Goal: Information Seeking & Learning: Learn about a topic

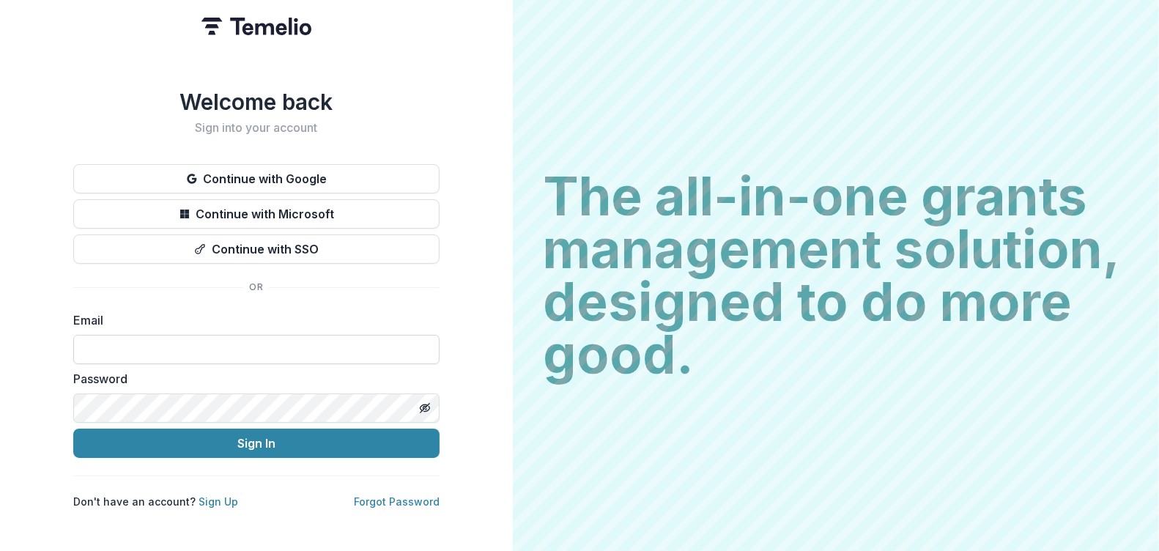
click at [152, 344] on input at bounding box center [256, 349] width 366 height 29
type input "**********"
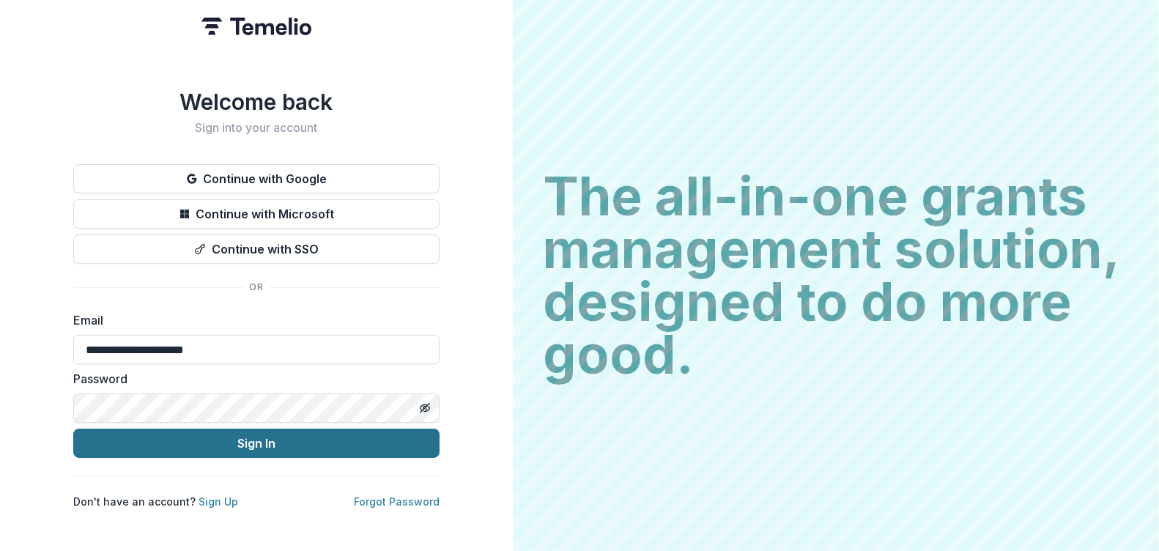
click at [197, 434] on button "Sign In" at bounding box center [256, 443] width 366 height 29
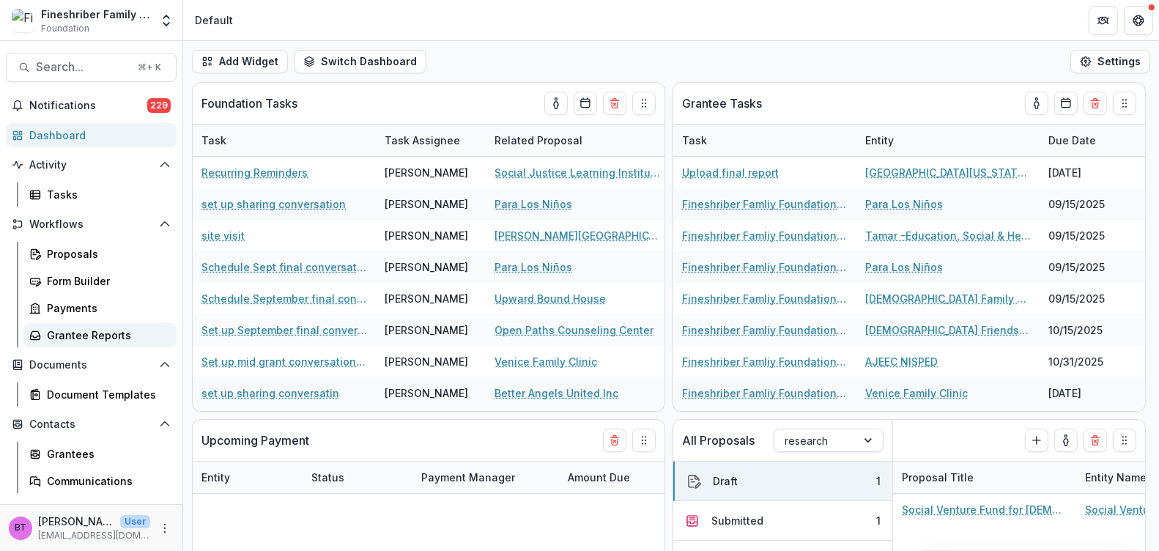
click at [110, 341] on div "Grantee Reports" at bounding box center [106, 334] width 118 height 15
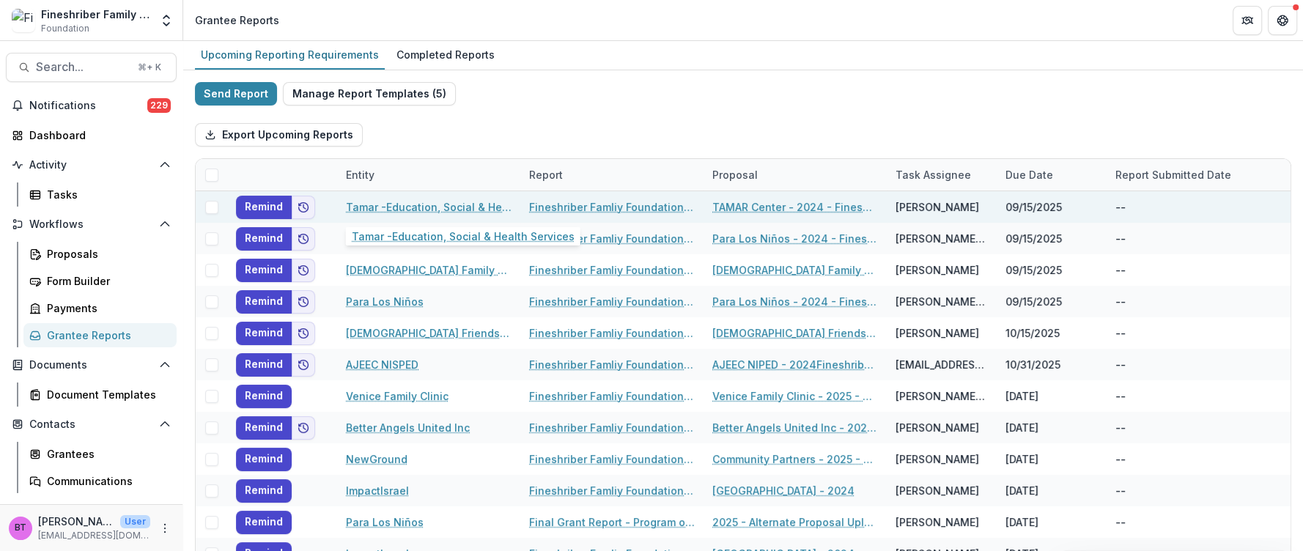
click at [426, 201] on link "Tamar -Education, Social & Health Services" at bounding box center [429, 206] width 166 height 15
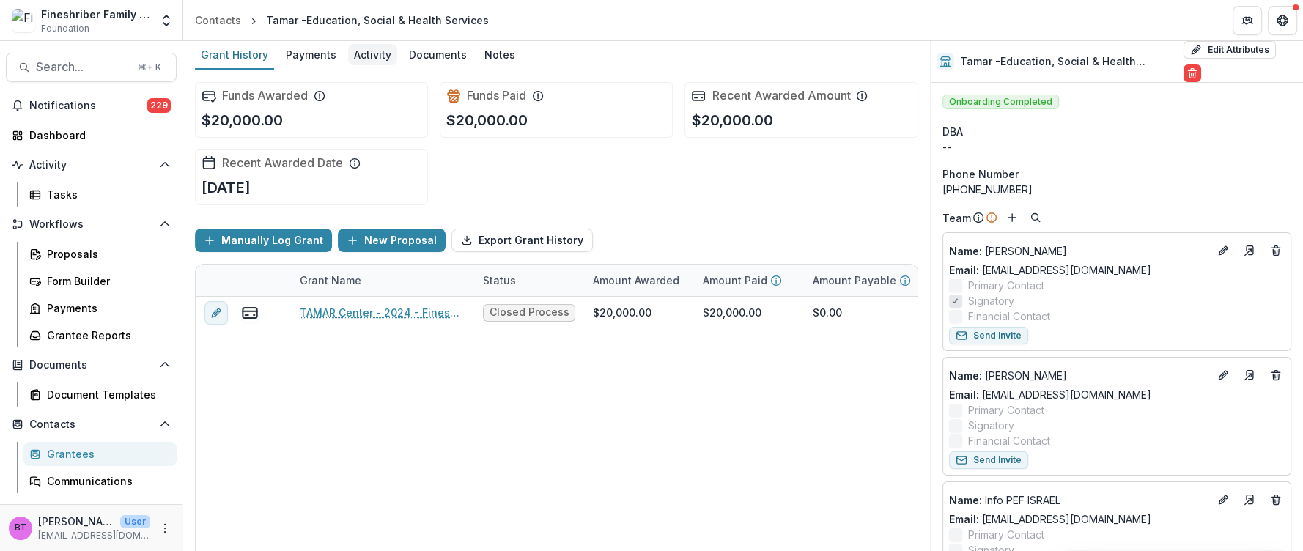
click at [360, 51] on div "Activity" at bounding box center [372, 54] width 49 height 21
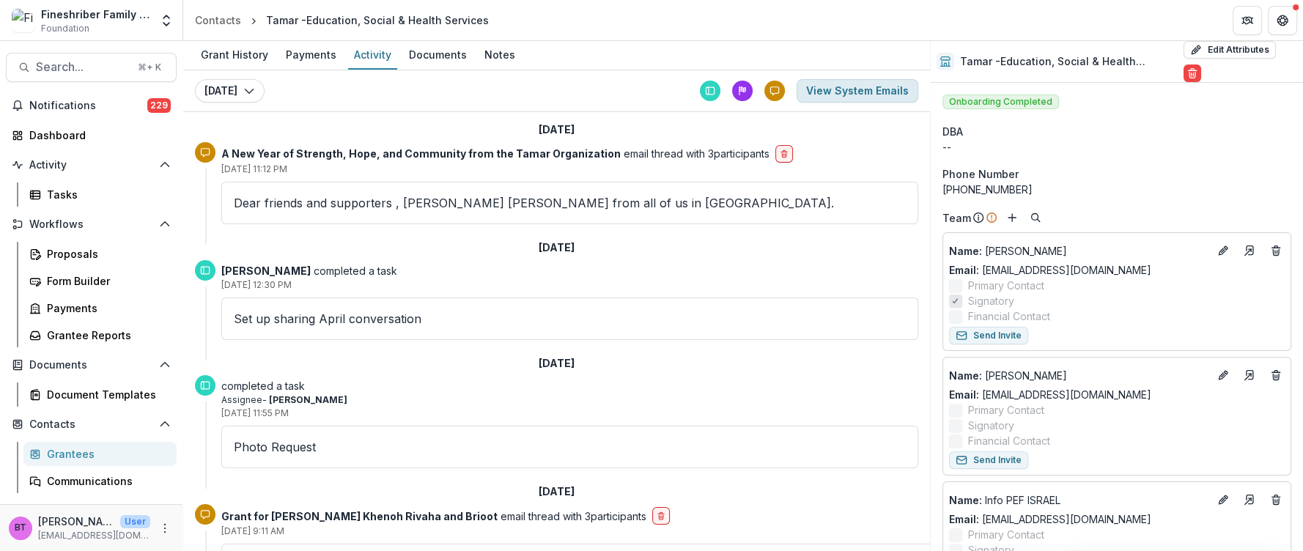
click at [841, 92] on button "View System Emails" at bounding box center [857, 90] width 122 height 23
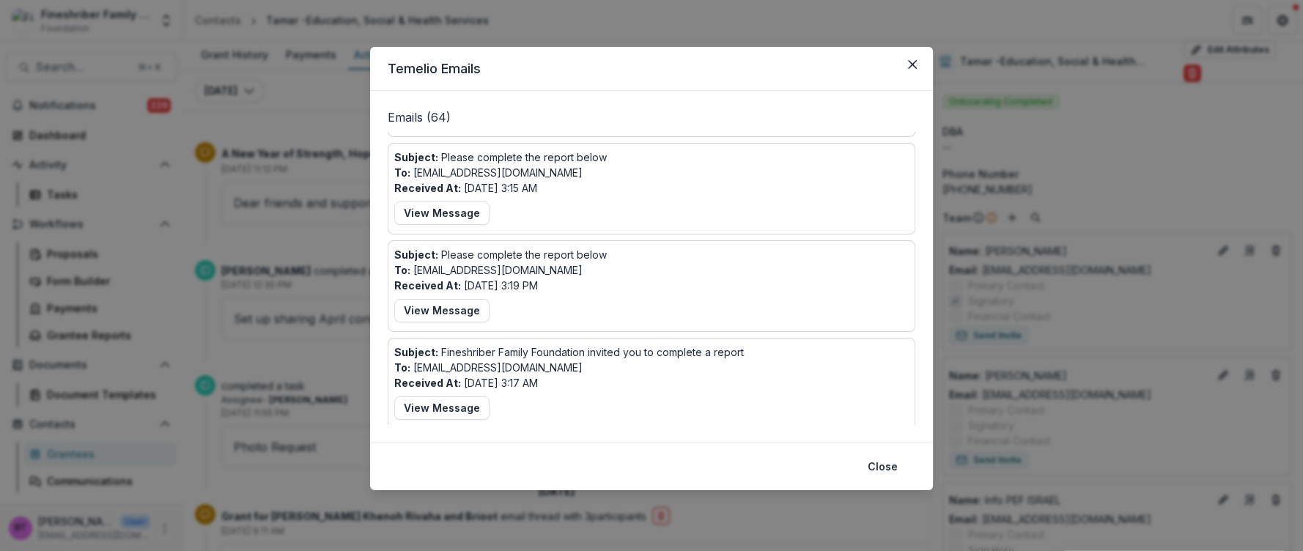
scroll to position [188, 0]
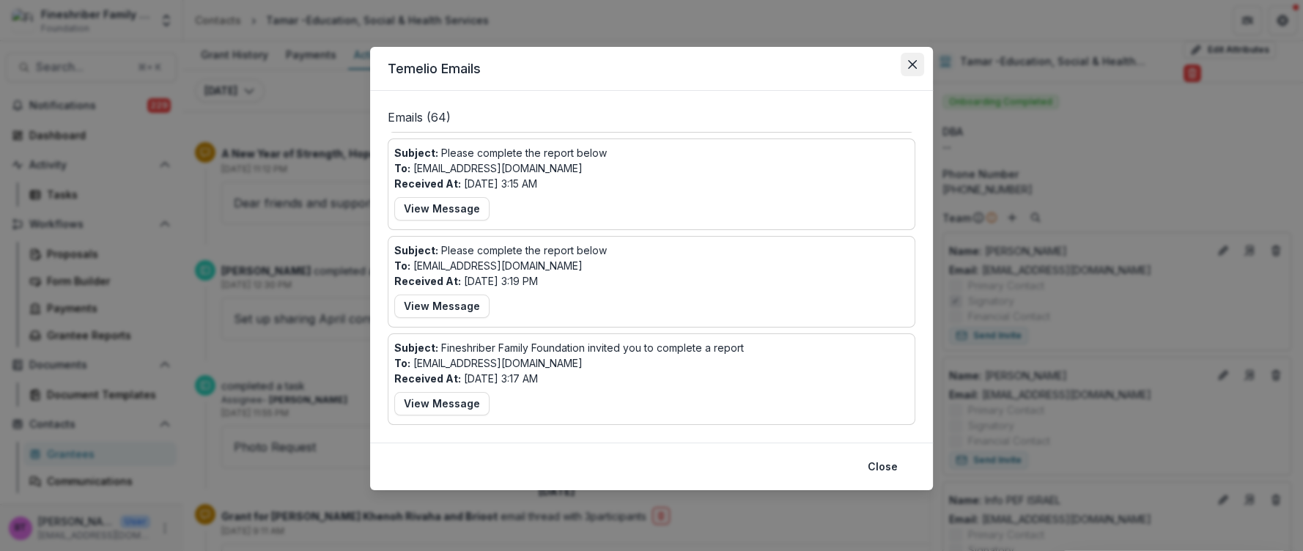
click at [910, 60] on icon "Close" at bounding box center [912, 64] width 9 height 9
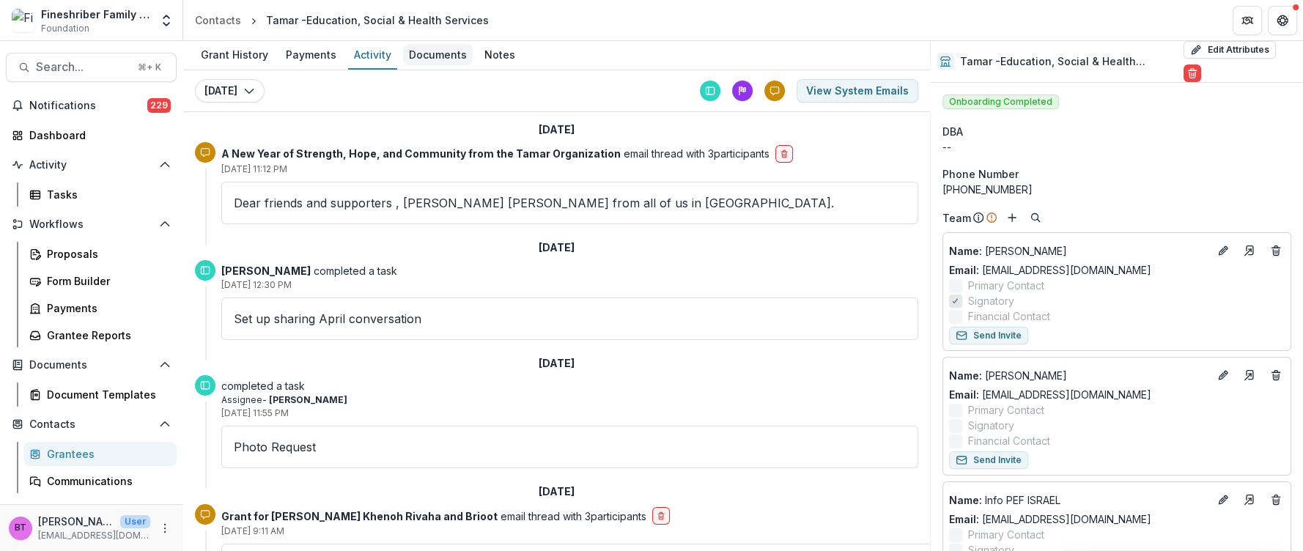
click at [427, 45] on div "Documents" at bounding box center [438, 54] width 70 height 21
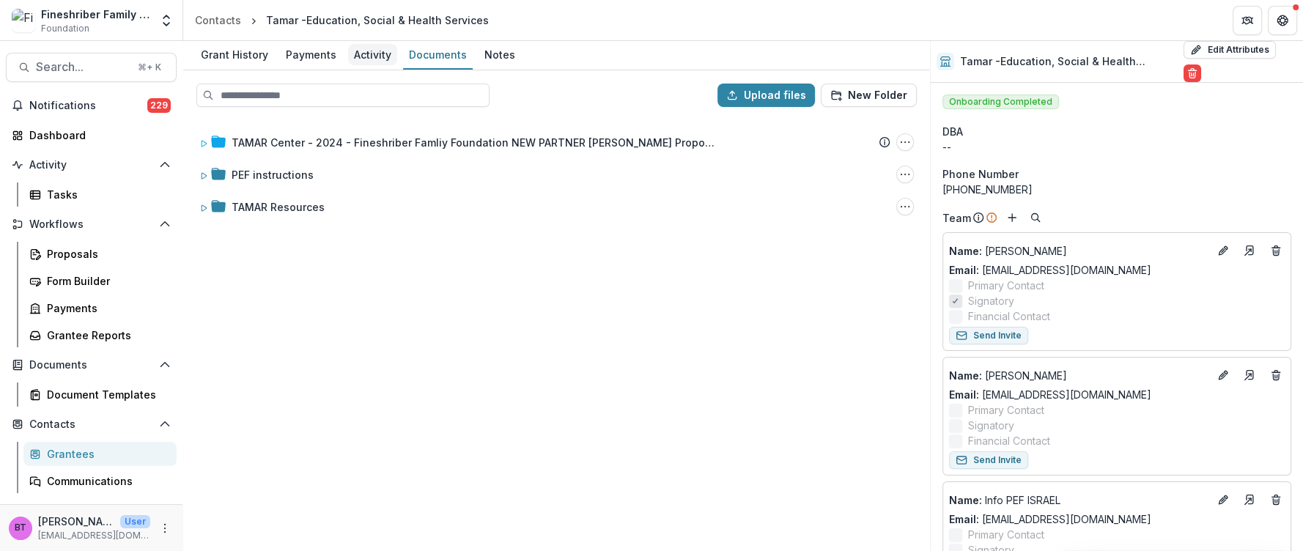
click at [364, 62] on div "Activity" at bounding box center [372, 54] width 49 height 21
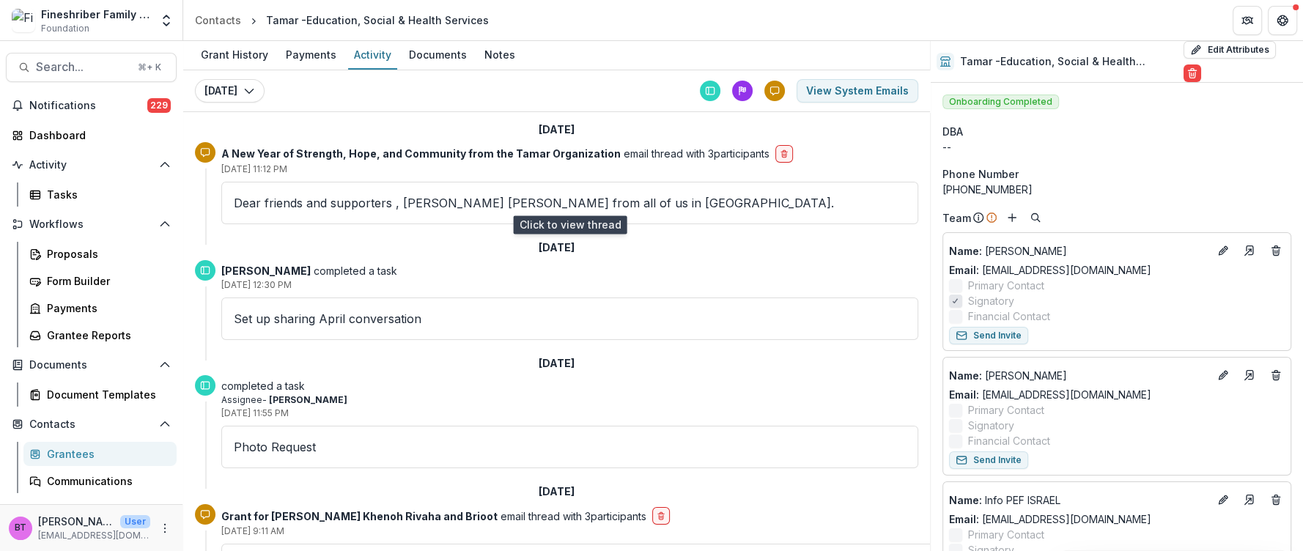
click at [492, 201] on p "Dear friends and supporters , [PERSON_NAME] [PERSON_NAME] from all of us in [GE…" at bounding box center [570, 203] width 672 height 18
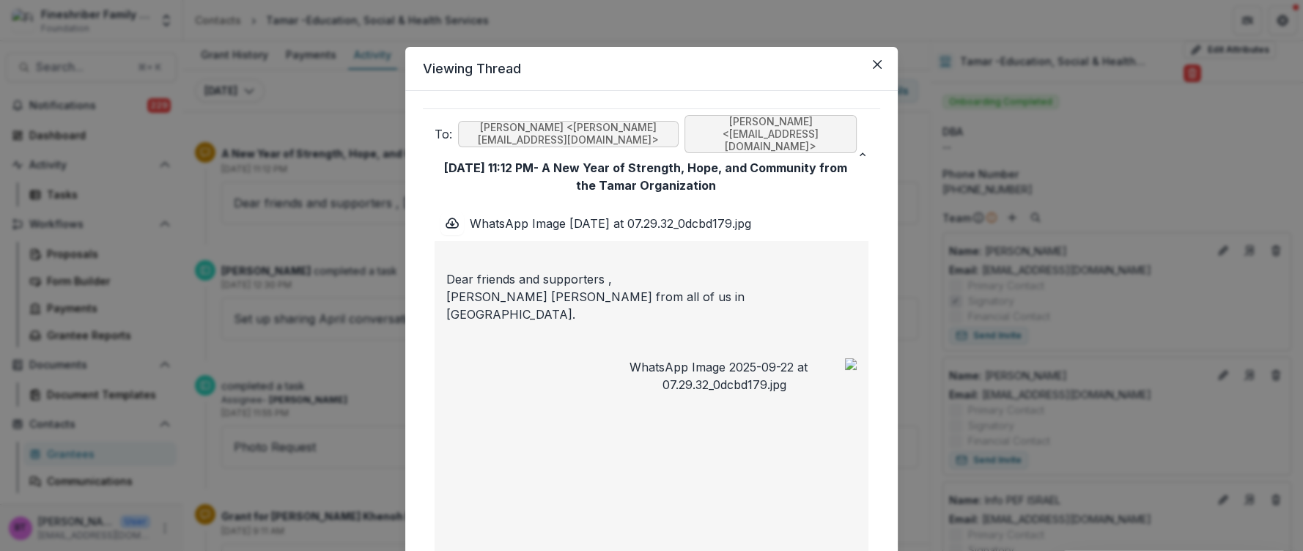
click at [331, 113] on div "Viewing Thread To: [PERSON_NAME] <[PERSON_NAME][EMAIL_ADDRESS][DOMAIN_NAME]> [P…" at bounding box center [651, 275] width 1303 height 551
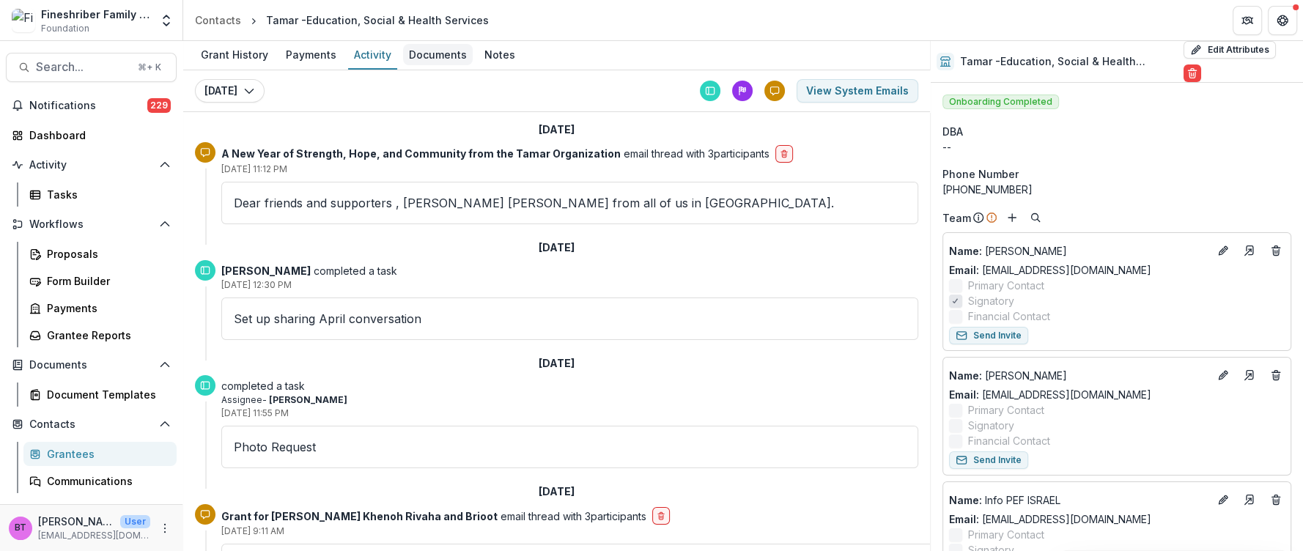
click at [433, 52] on div "Documents" at bounding box center [438, 54] width 70 height 21
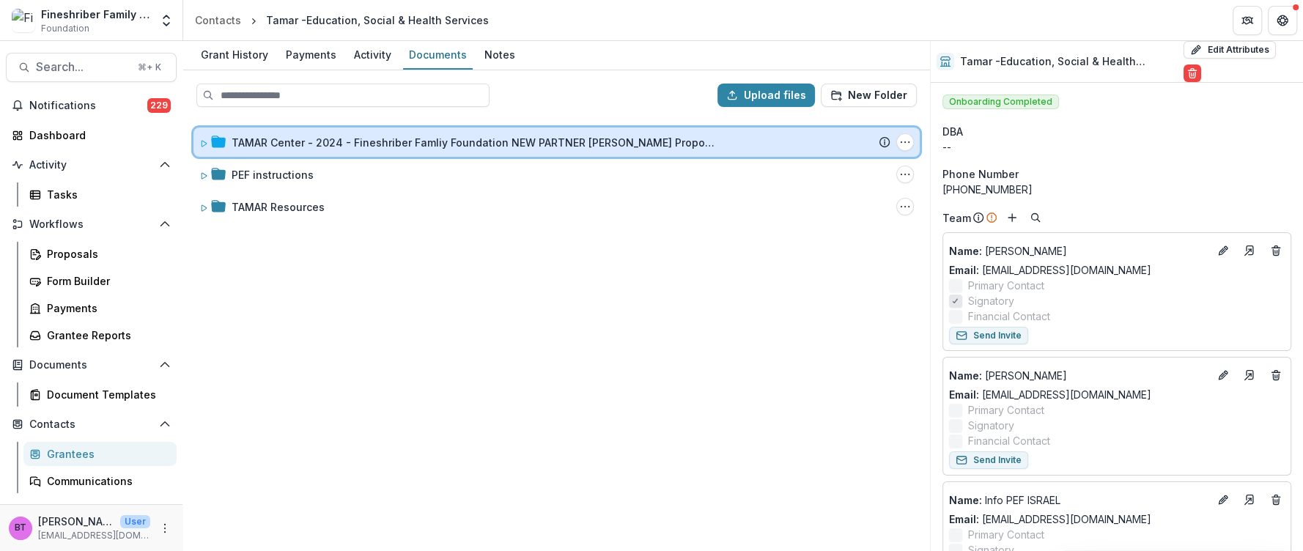
click at [201, 136] on span at bounding box center [203, 142] width 9 height 15
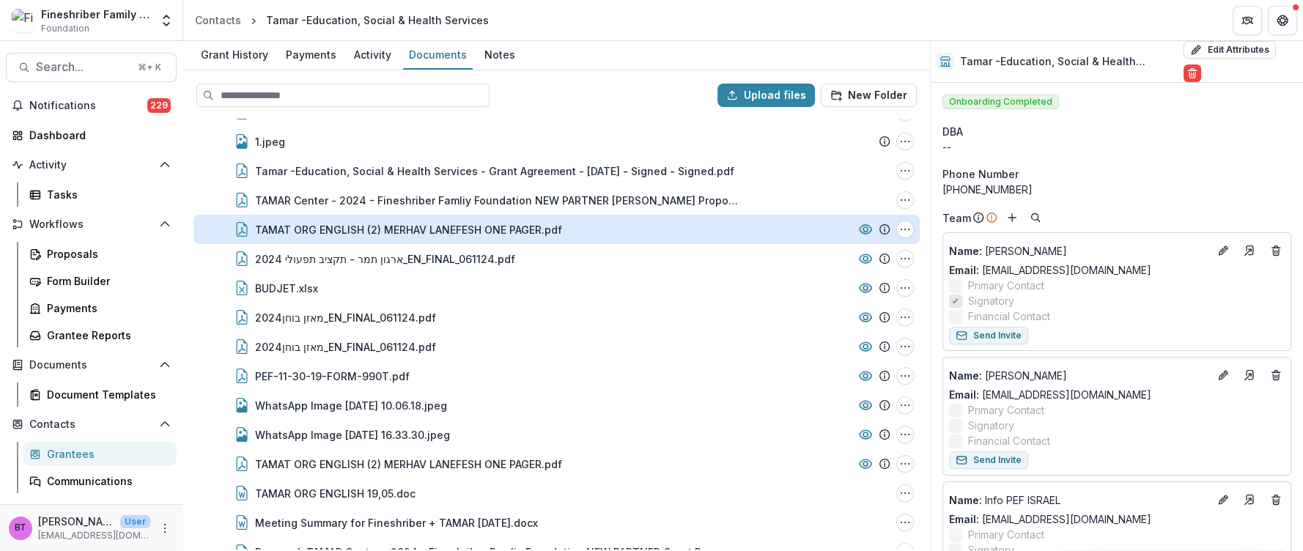
scroll to position [235, 0]
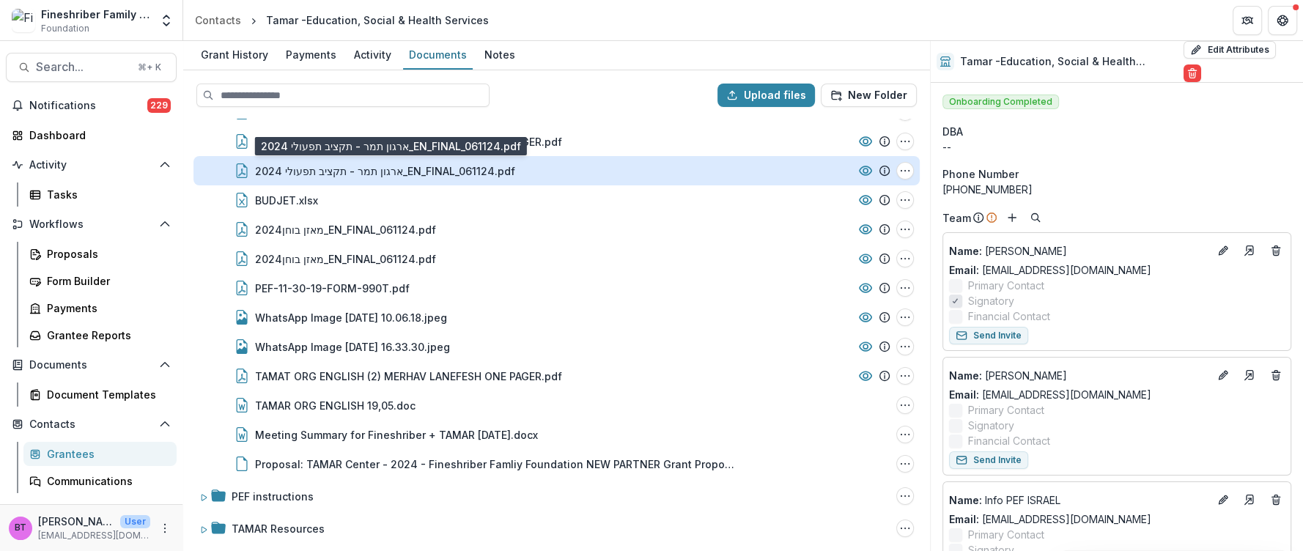
click at [409, 167] on div "ארגון תמר - תקציב תפעולי 2024_EN_FINAL_061124.pdf" at bounding box center [385, 170] width 260 height 15
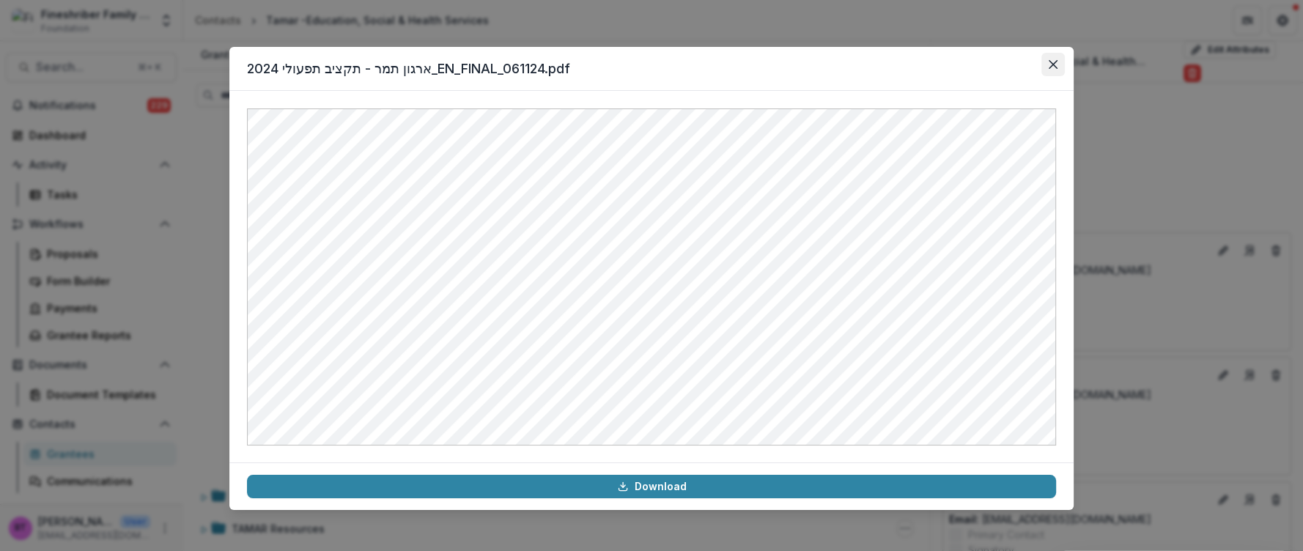
click at [1053, 61] on icon "Close" at bounding box center [1052, 64] width 9 height 9
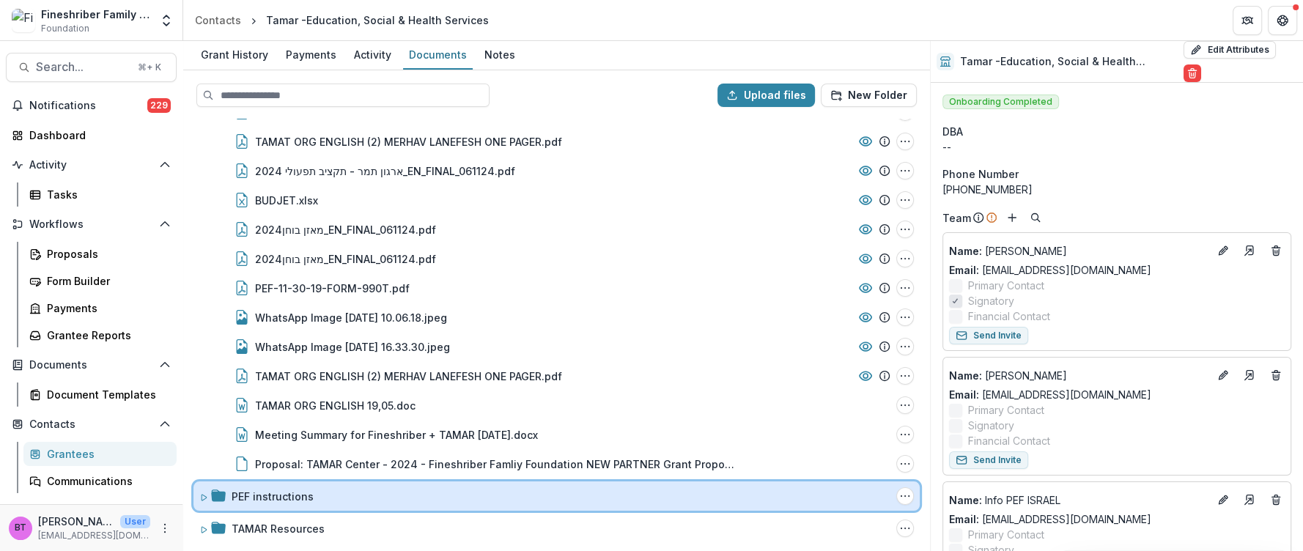
click at [202, 493] on icon at bounding box center [203, 497] width 9 height 9
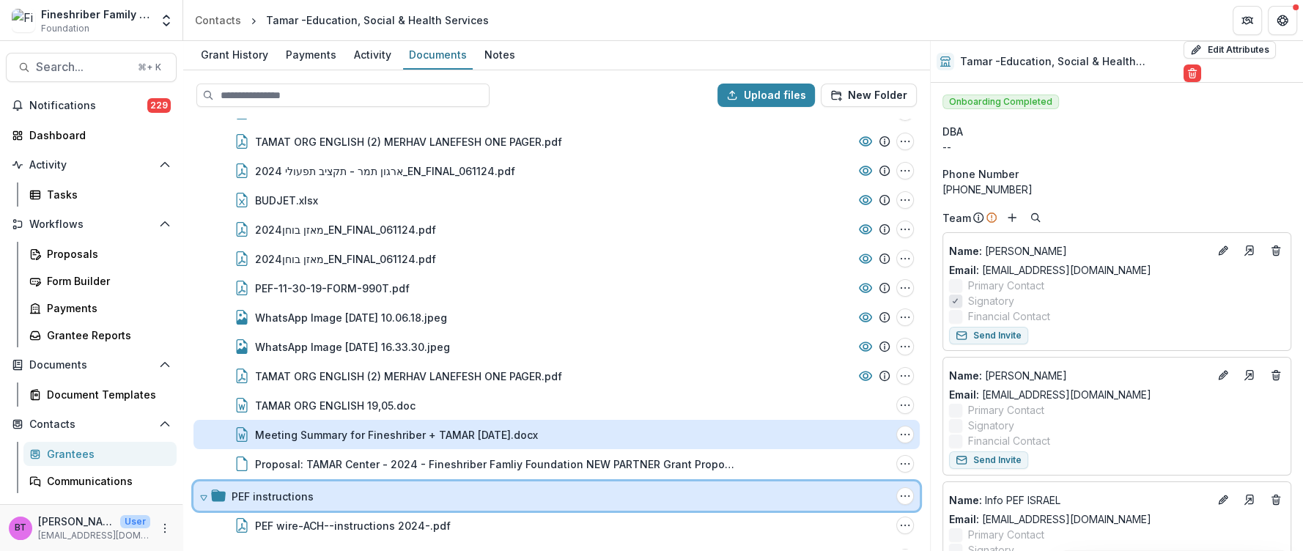
scroll to position [264, 0]
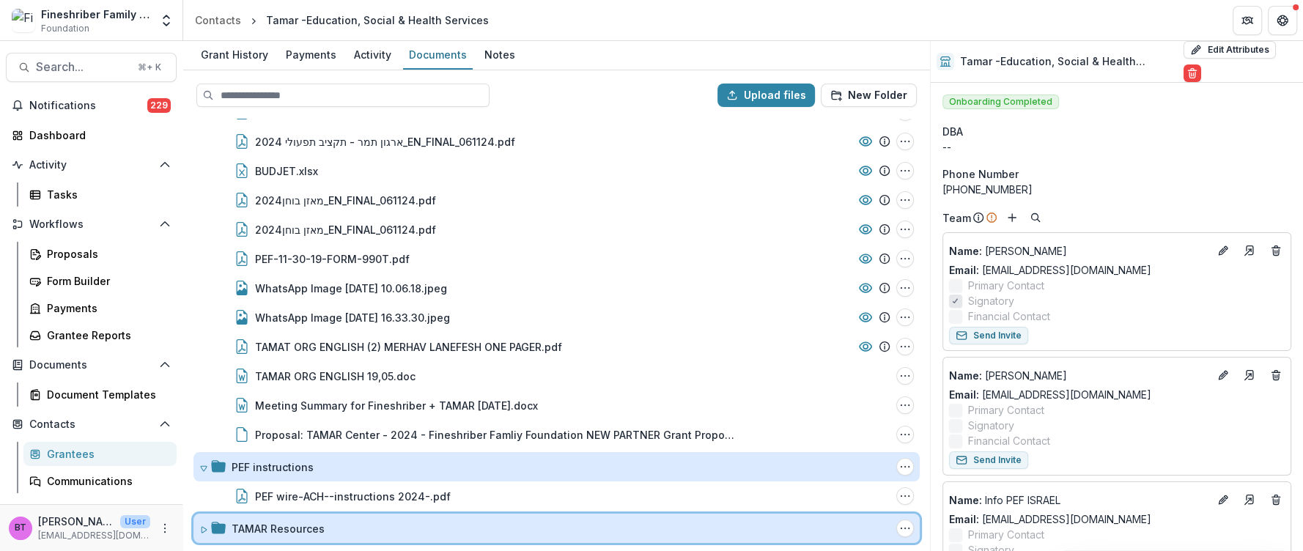
click at [200, 525] on icon at bounding box center [203, 529] width 9 height 9
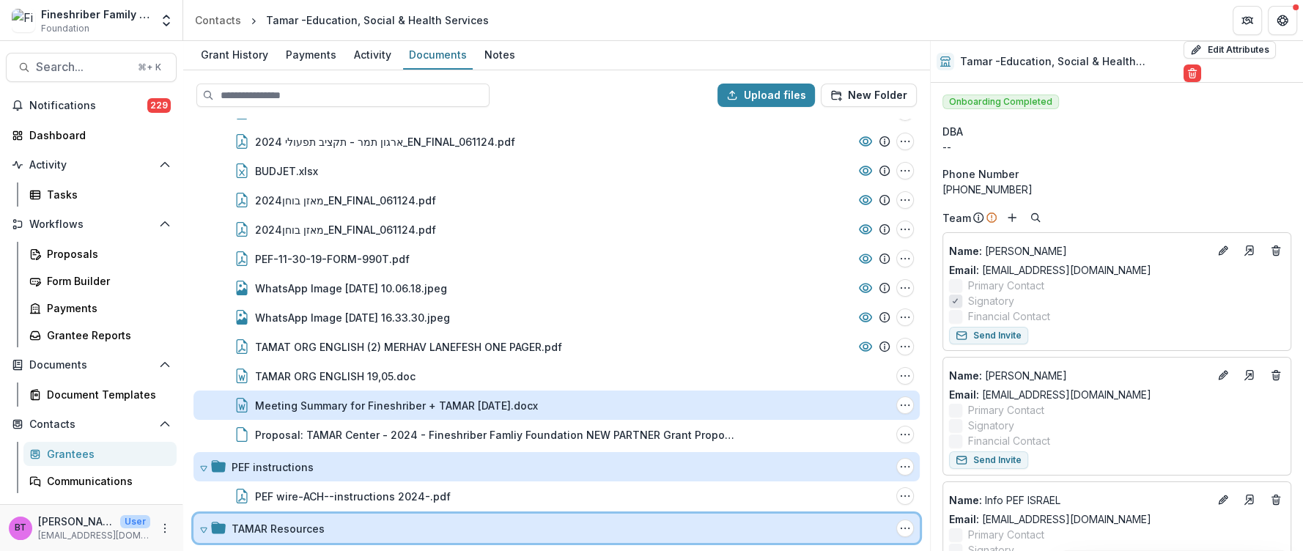
scroll to position [286, 0]
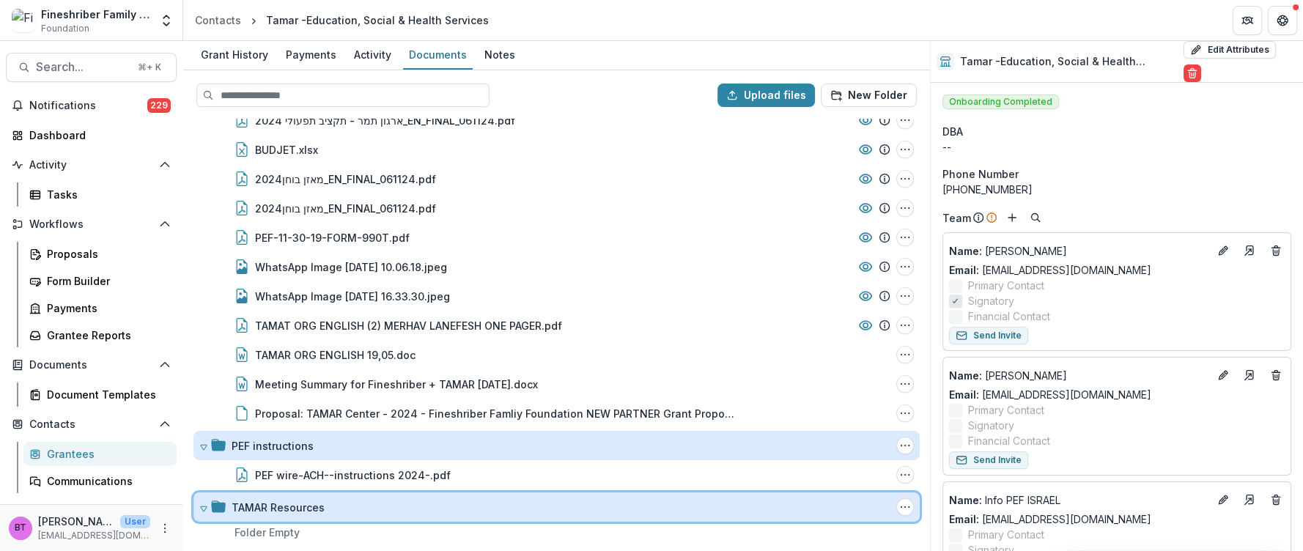
click at [199, 504] on icon at bounding box center [203, 508] width 9 height 9
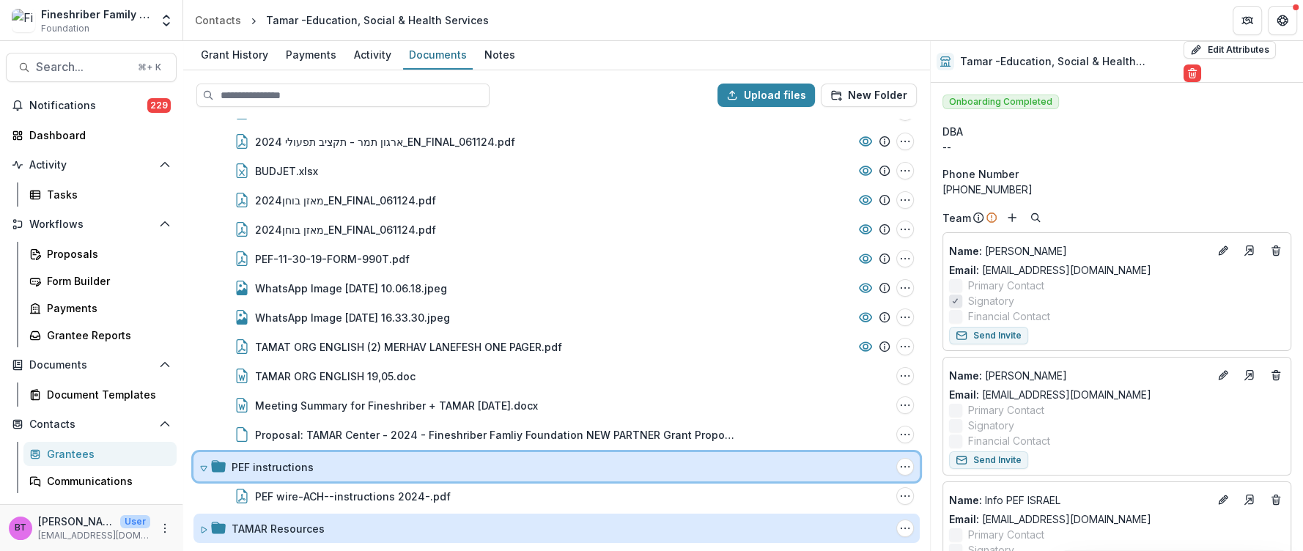
click at [201, 459] on span at bounding box center [203, 466] width 9 height 15
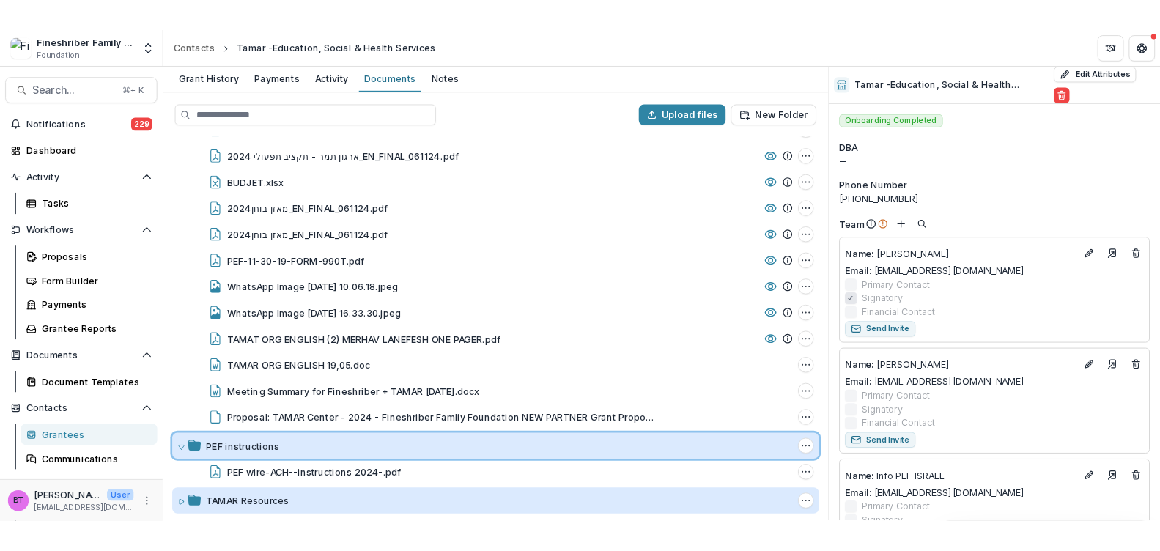
scroll to position [235, 0]
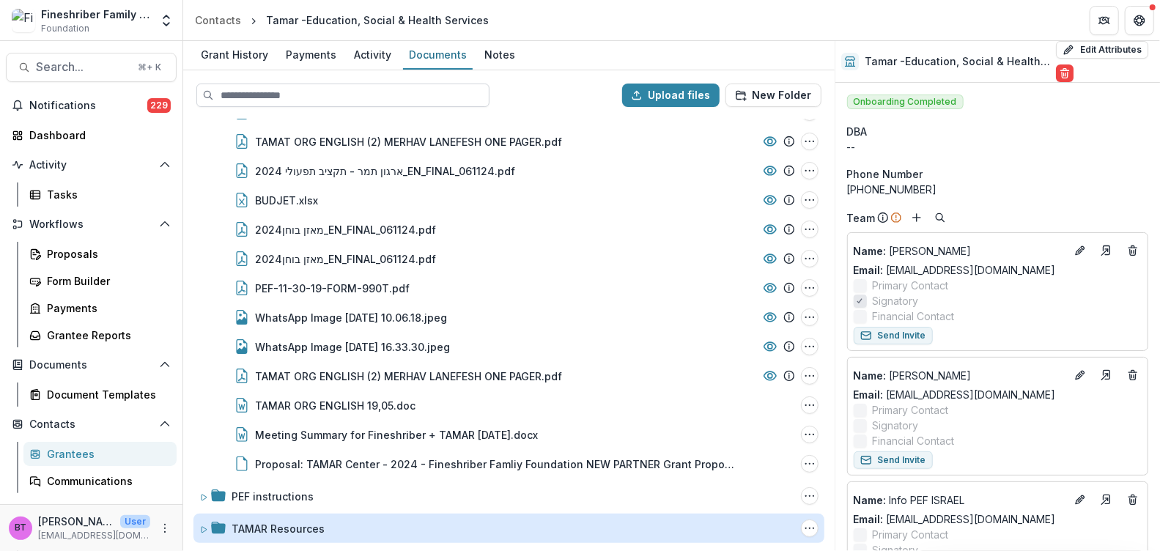
click at [226, 97] on input at bounding box center [342, 95] width 293 height 23
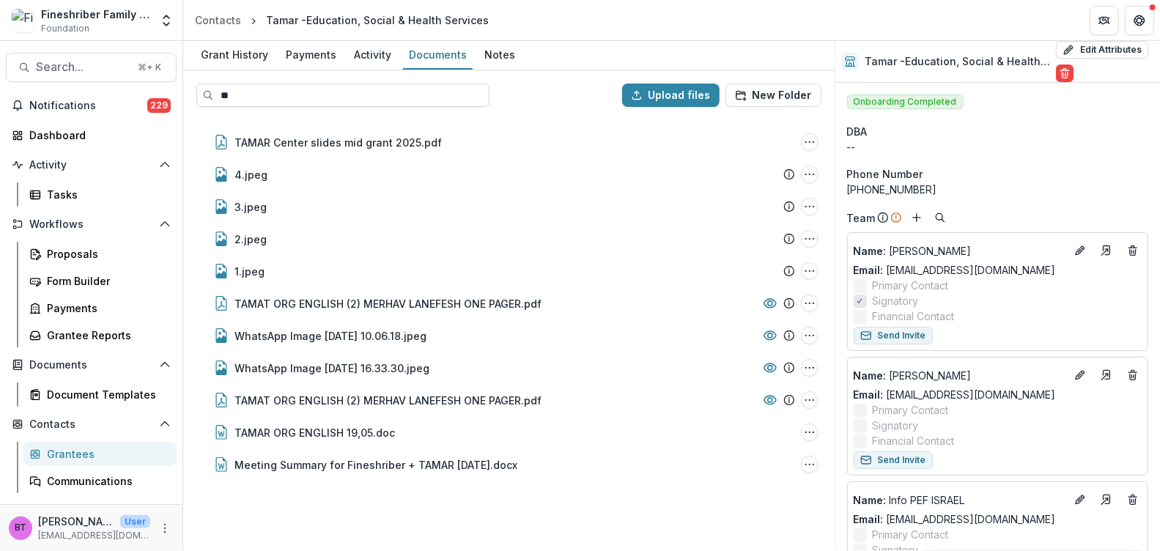
scroll to position [0, 0]
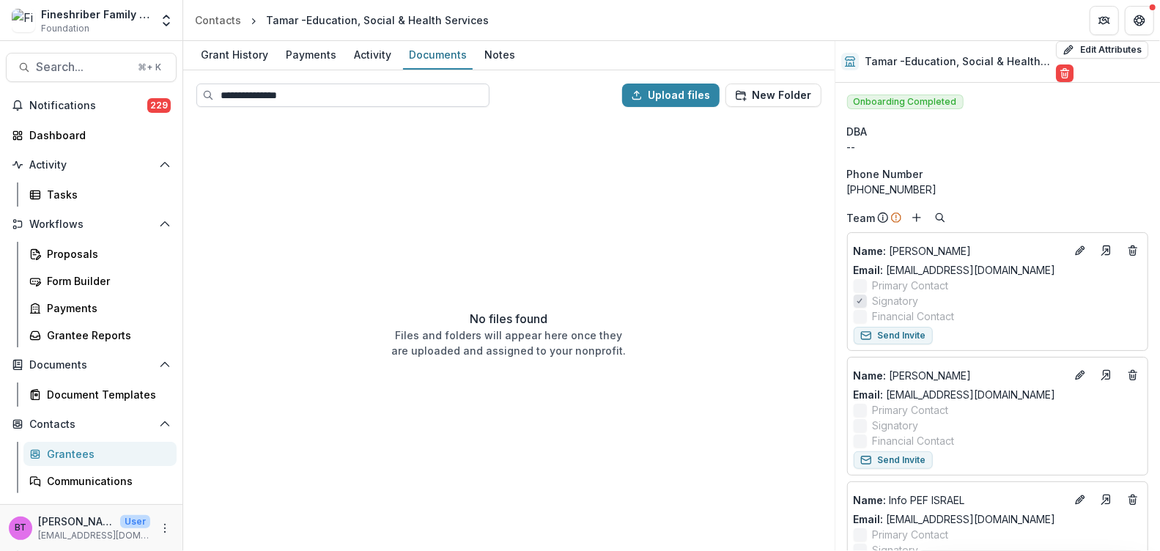
type input "**********"
drag, startPoint x: 301, startPoint y: 93, endPoint x: 212, endPoint y: 85, distance: 89.0
click at [212, 85] on input "**********" at bounding box center [342, 95] width 293 height 23
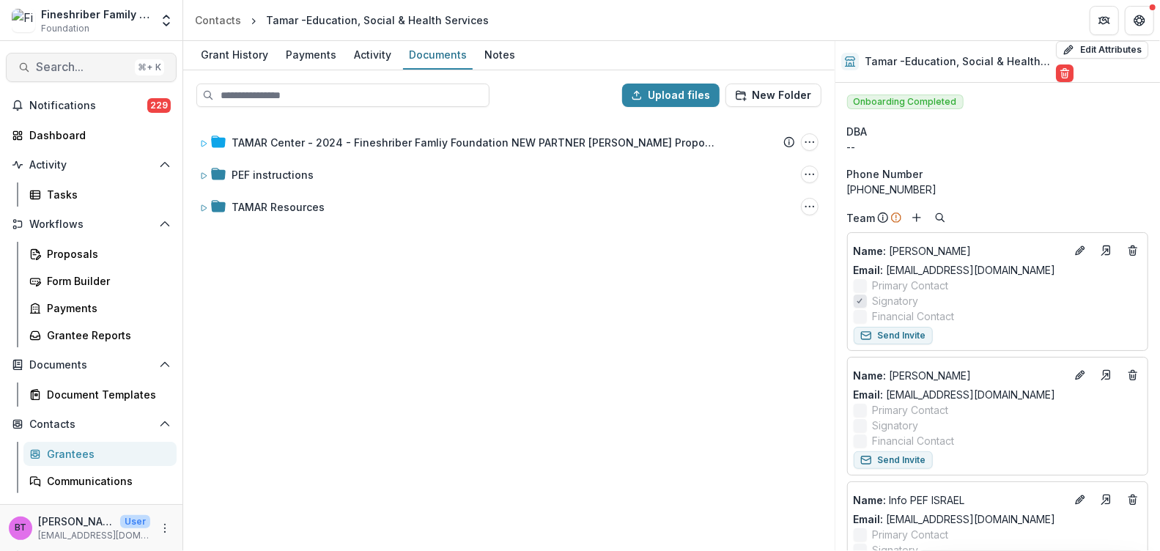
click at [76, 65] on span "Search..." at bounding box center [82, 67] width 93 height 14
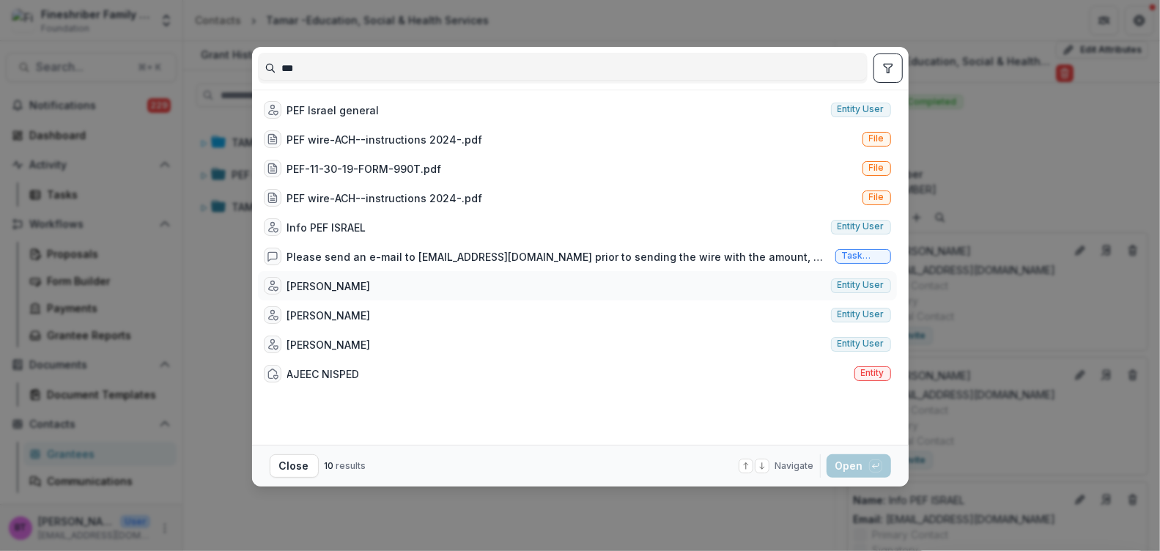
type input "***"
click at [875, 281] on span "Entity user" at bounding box center [860, 285] width 47 height 10
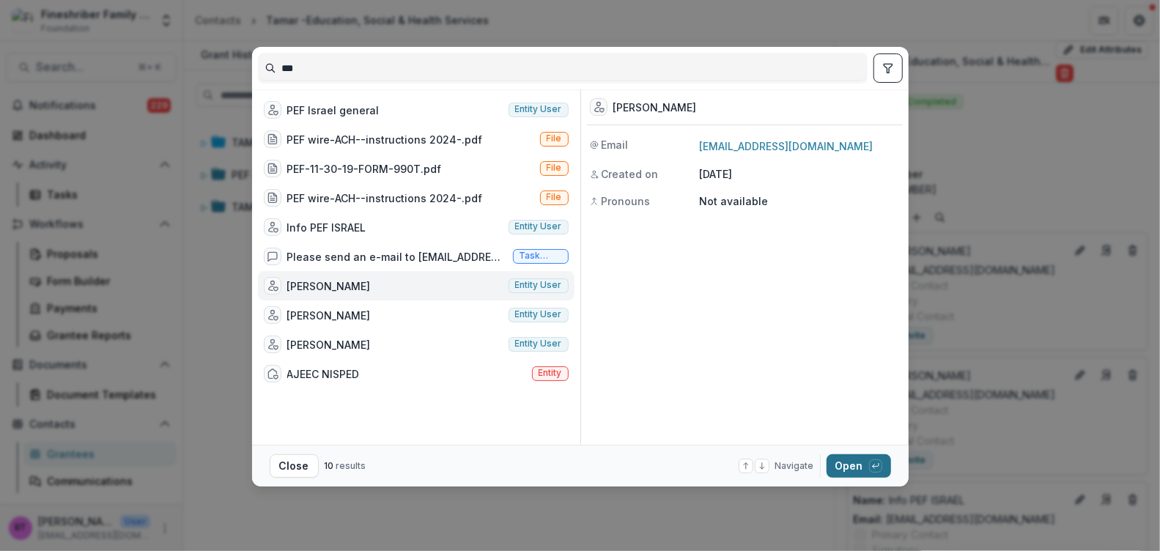
click at [849, 464] on button "Open with enter key" at bounding box center [858, 465] width 64 height 23
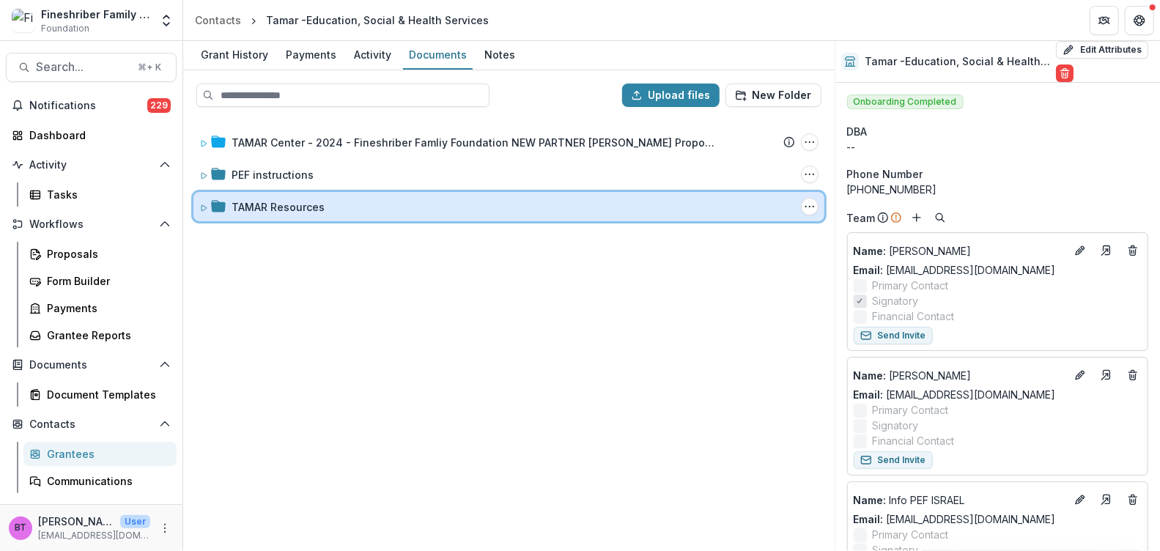
click at [207, 204] on icon at bounding box center [203, 208] width 9 height 9
click at [204, 205] on icon at bounding box center [203, 208] width 9 height 9
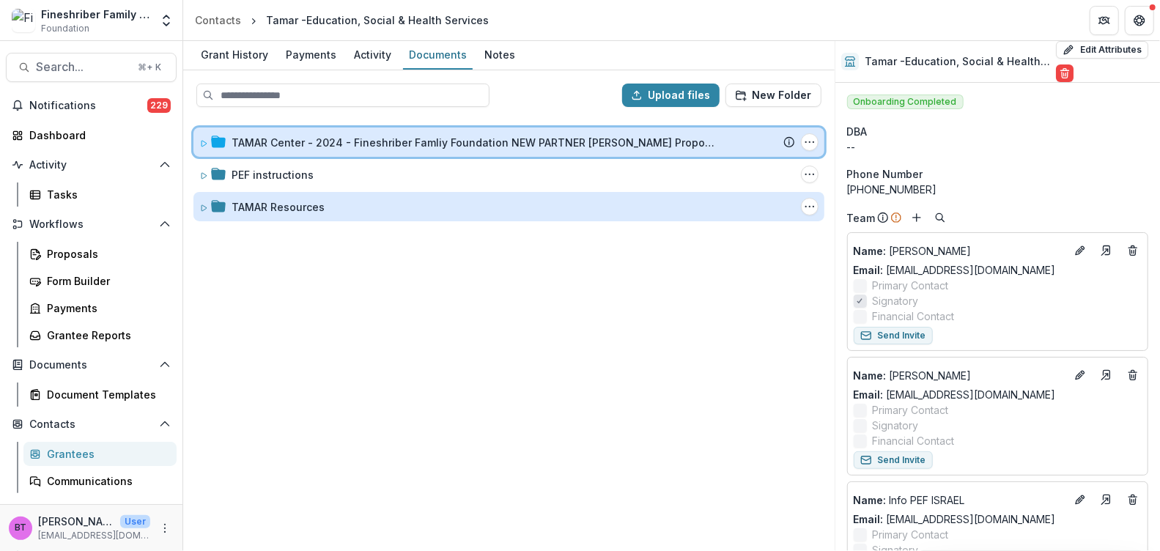
click at [204, 139] on icon at bounding box center [203, 143] width 9 height 9
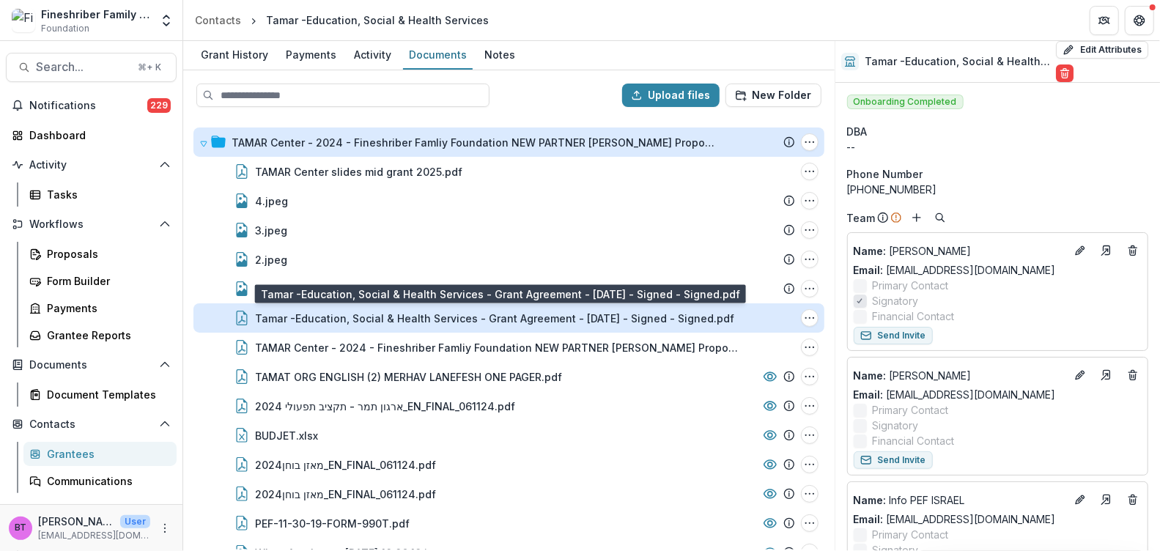
click at [401, 311] on div "Tamar -Education, Social & Health Services - Grant Agreement - [DATE] - Signed …" at bounding box center [494, 318] width 479 height 15
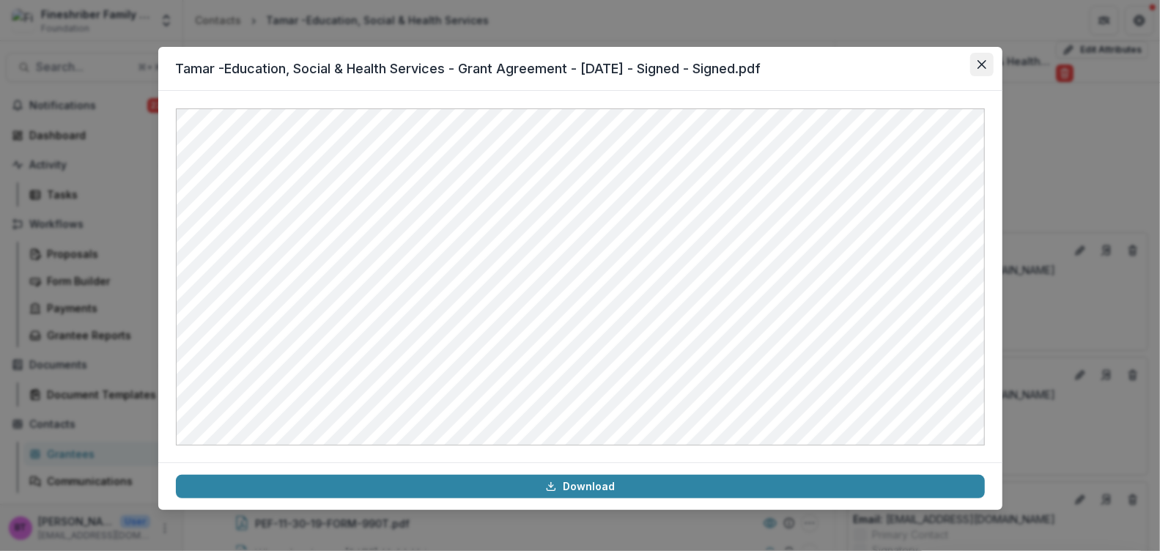
click at [985, 61] on icon "Close" at bounding box center [981, 64] width 9 height 9
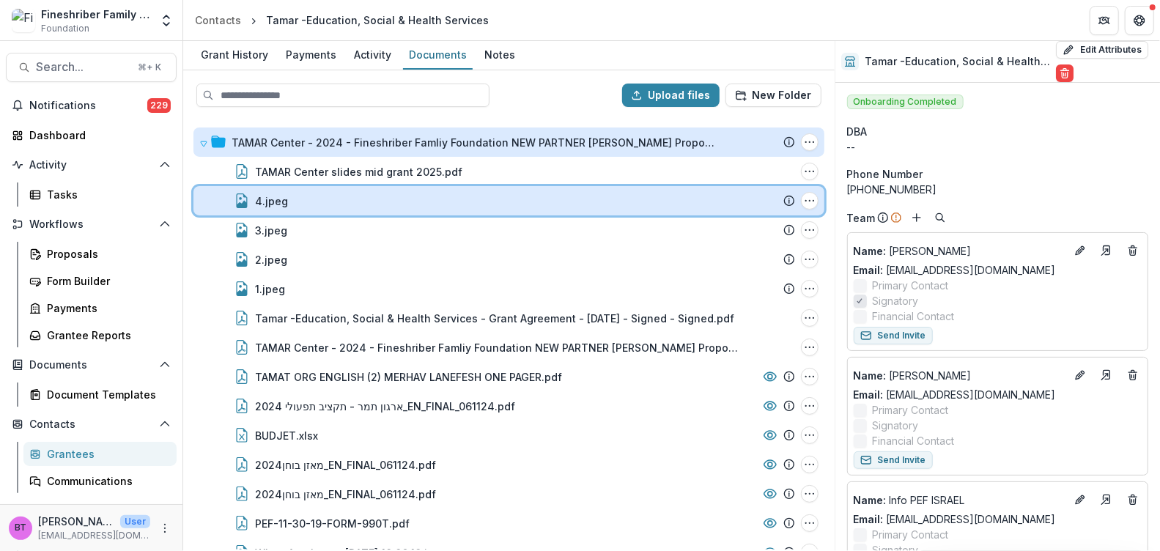
click at [286, 193] on div "4.jpeg" at bounding box center [516, 200] width 522 height 15
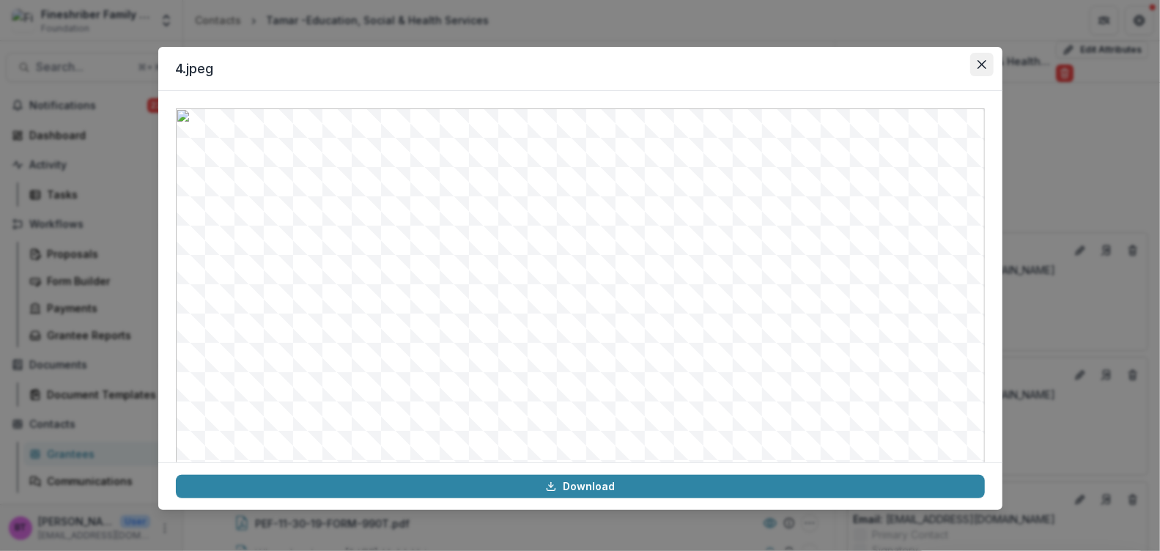
click at [985, 62] on icon "Close" at bounding box center [981, 64] width 9 height 9
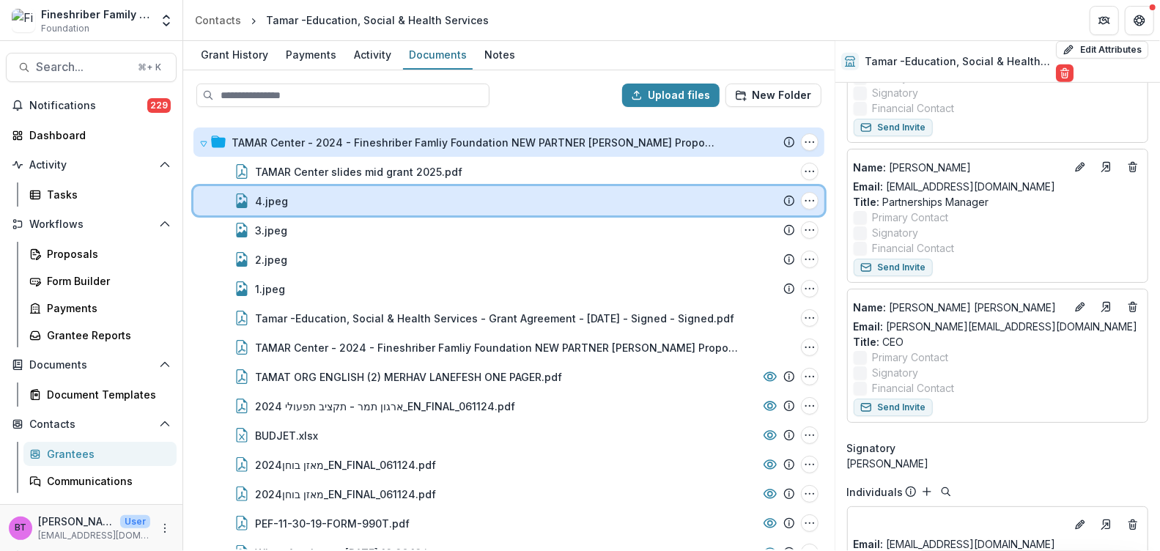
scroll to position [471, 0]
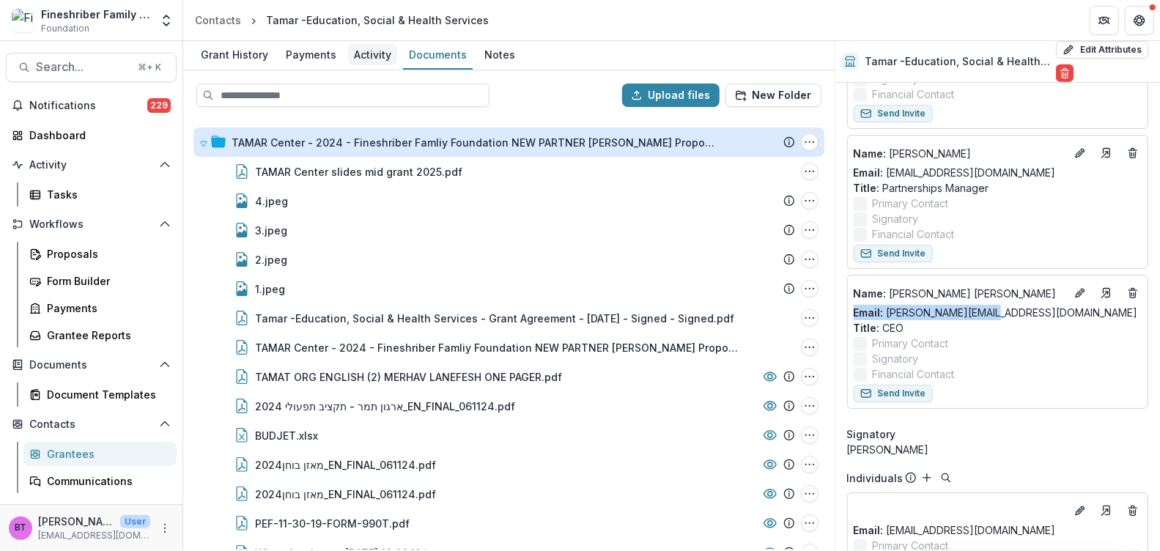
click at [358, 53] on div "Activity" at bounding box center [372, 54] width 49 height 21
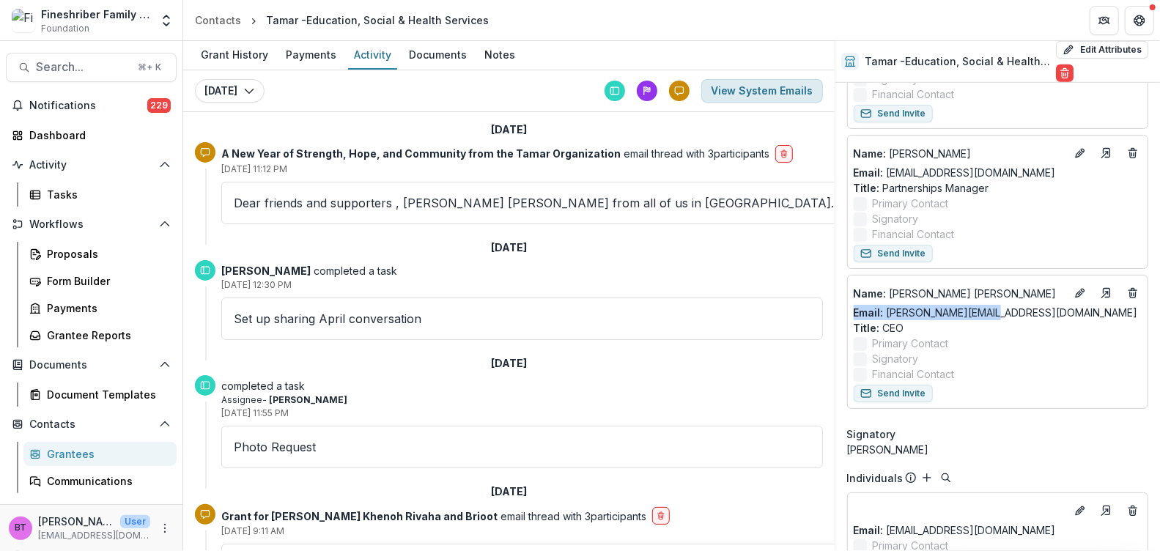
click at [741, 93] on button "View System Emails" at bounding box center [762, 90] width 122 height 23
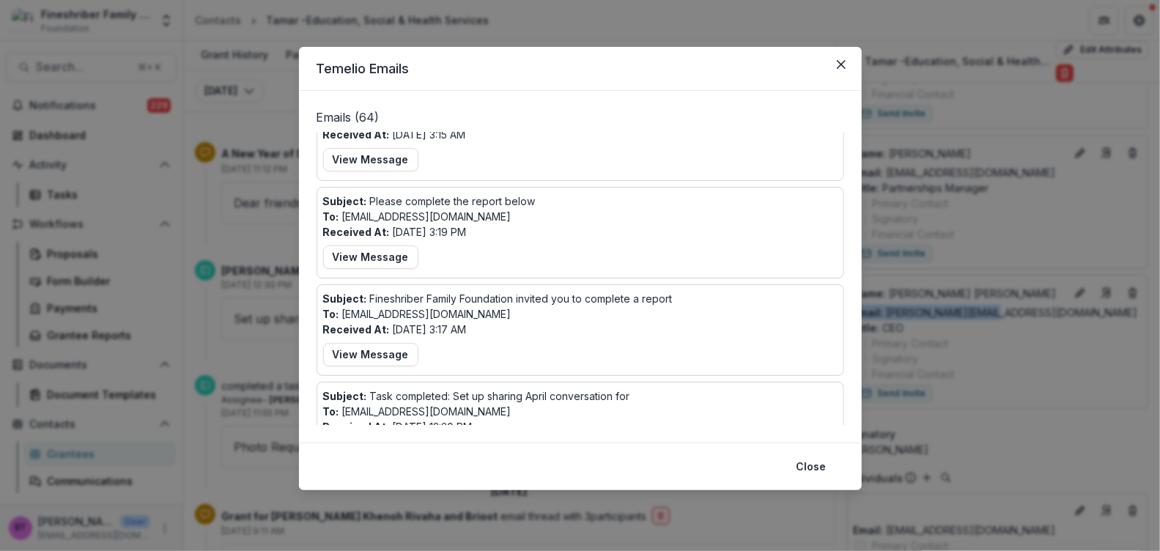
scroll to position [232, 0]
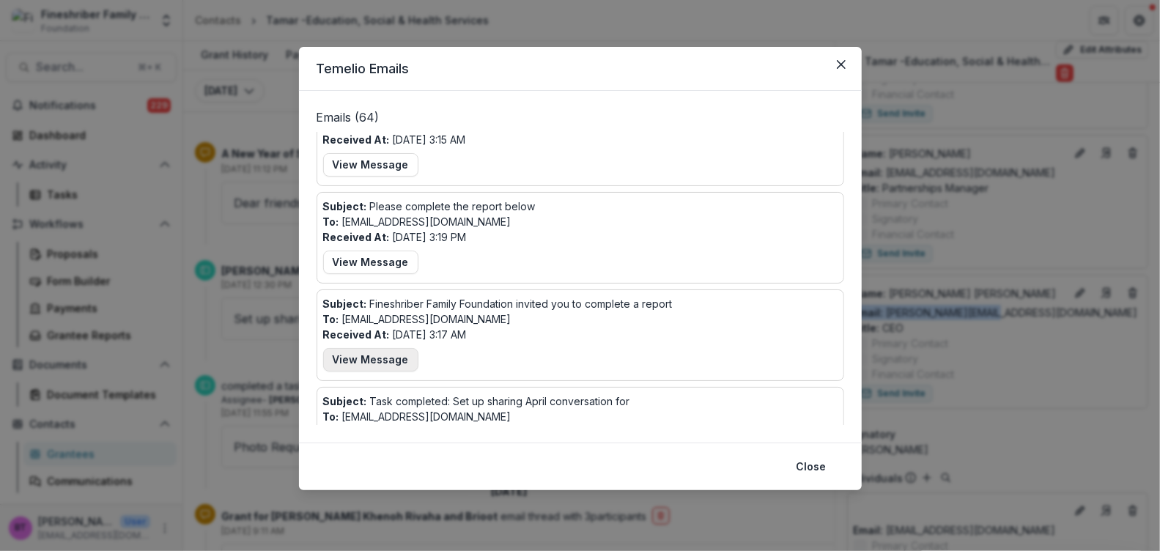
click at [342, 356] on button "View Message" at bounding box center [370, 359] width 95 height 23
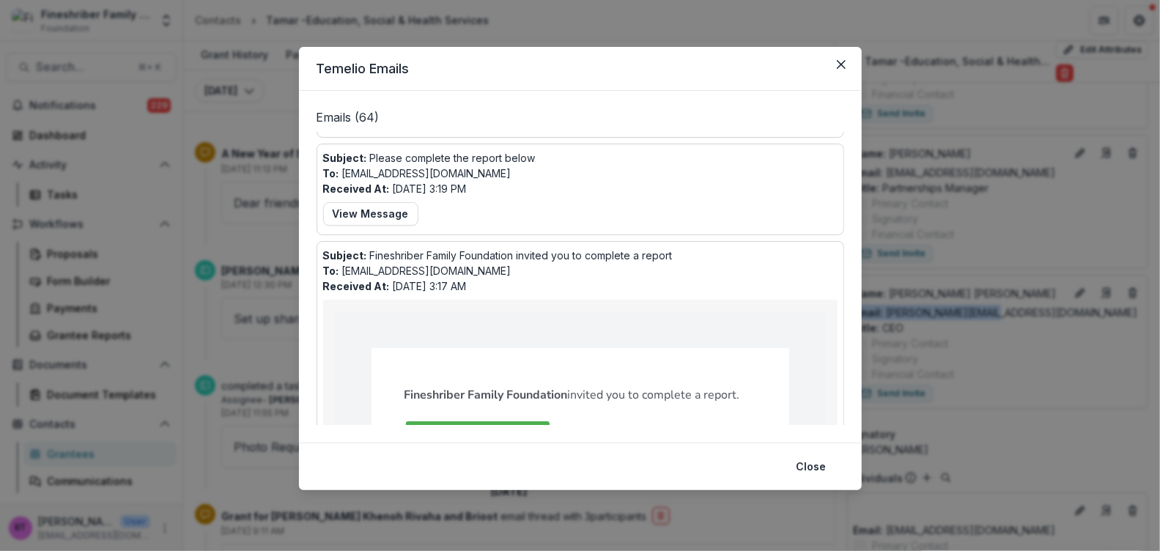
scroll to position [240, 0]
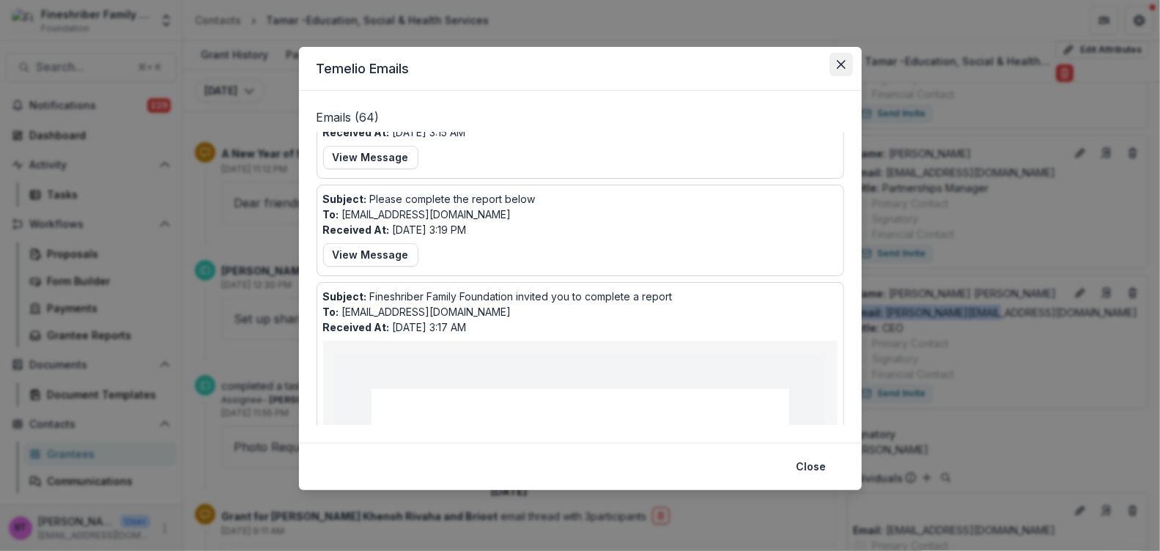
click at [840, 61] on icon "Close" at bounding box center [841, 64] width 9 height 9
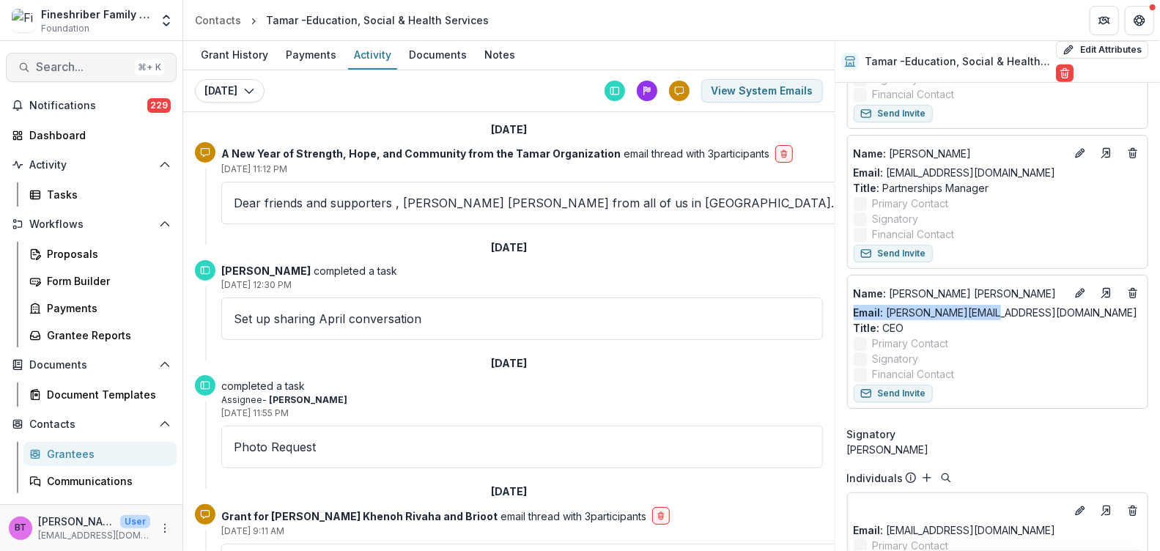
click at [54, 64] on span "Search..." at bounding box center [82, 67] width 93 height 14
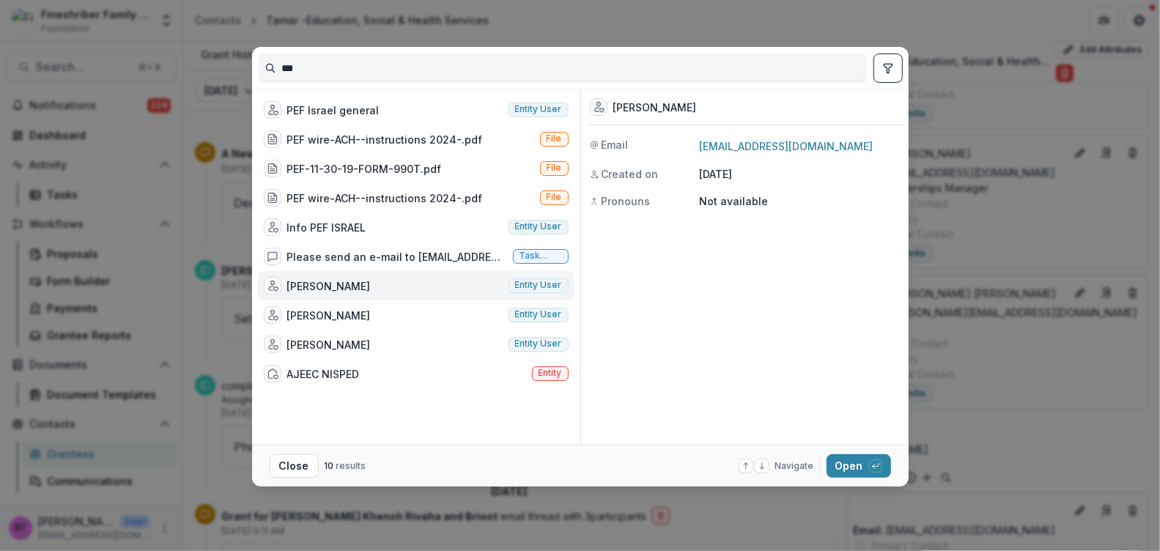
drag, startPoint x: 316, startPoint y: 64, endPoint x: 273, endPoint y: 64, distance: 42.5
click at [274, 64] on input "***" at bounding box center [563, 67] width 608 height 23
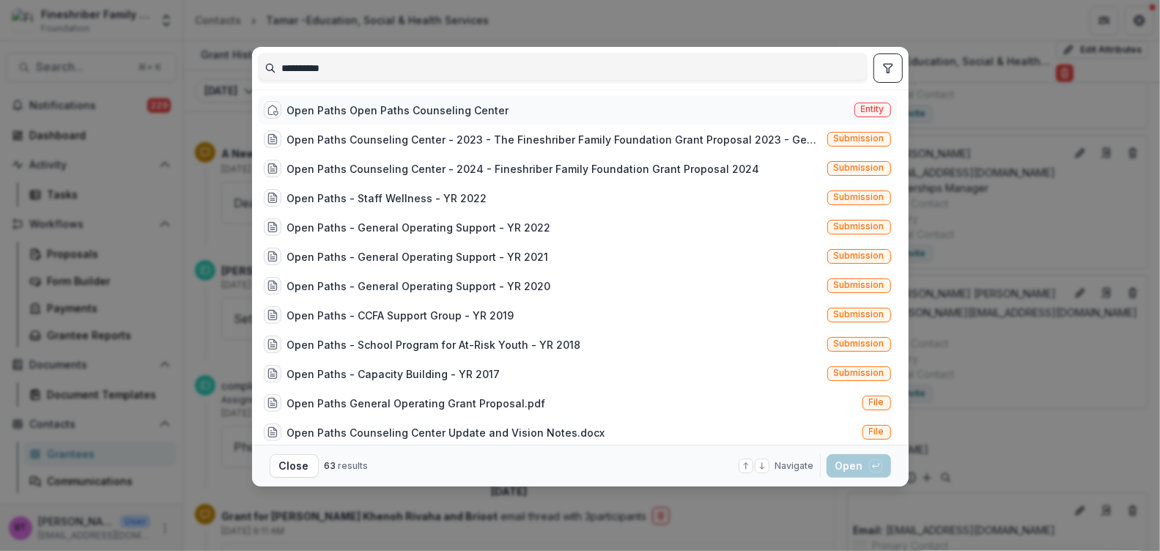
type input "**********"
click at [356, 111] on div "Open Paths Open Paths Counseling Center" at bounding box center [398, 110] width 222 height 15
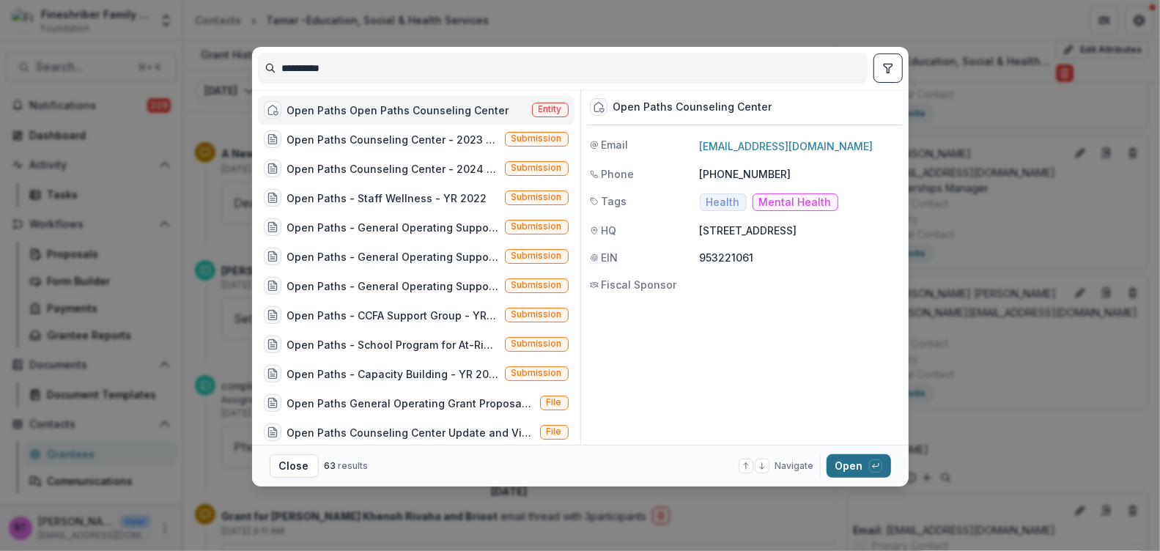
click at [834, 466] on button "Open with enter key" at bounding box center [858, 465] width 64 height 23
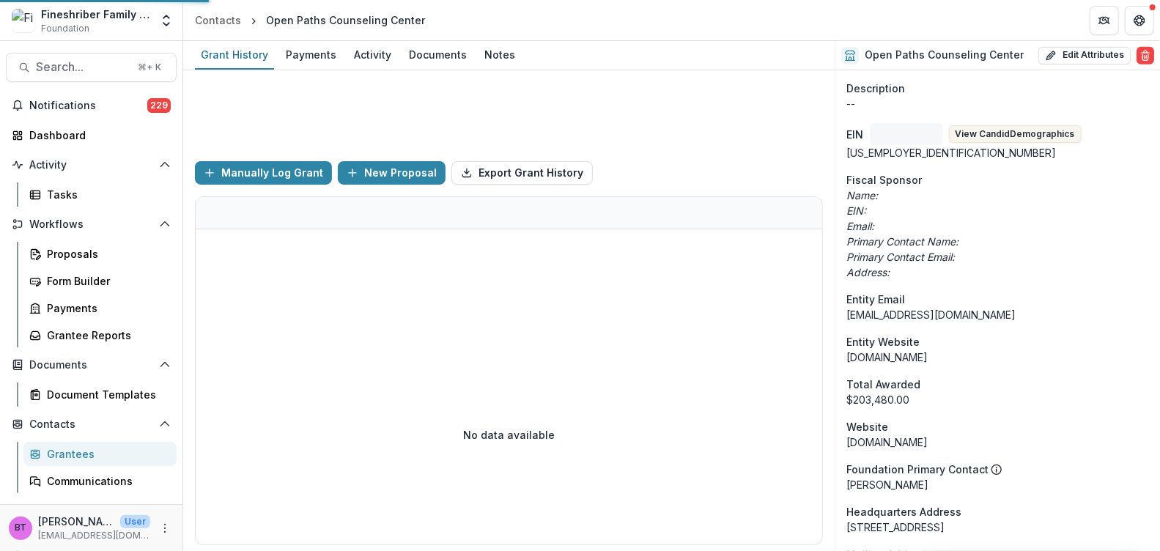
scroll to position [459, 0]
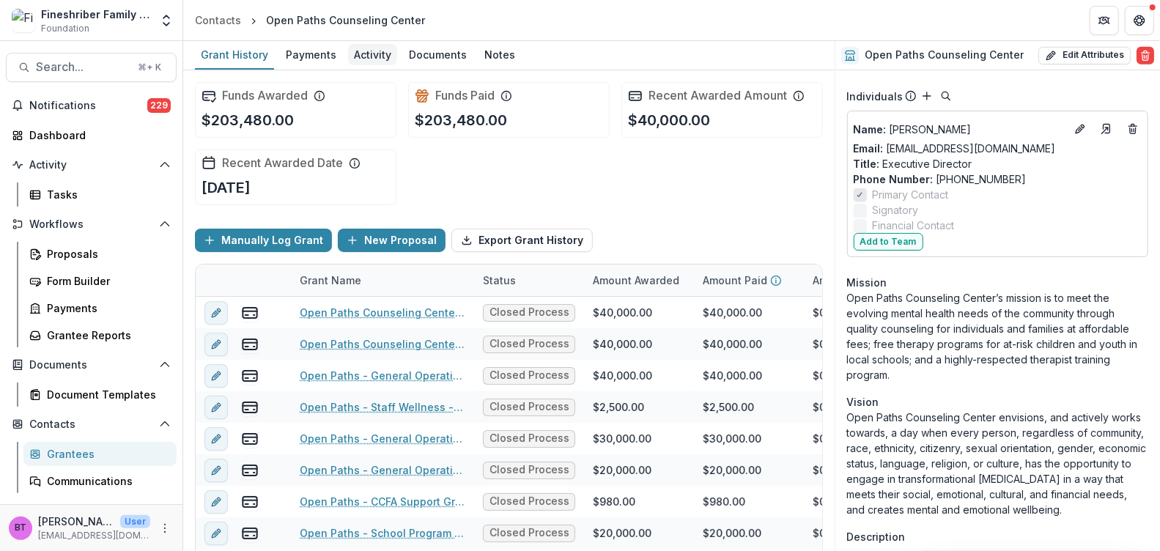
click at [360, 53] on div "Activity" at bounding box center [372, 54] width 49 height 21
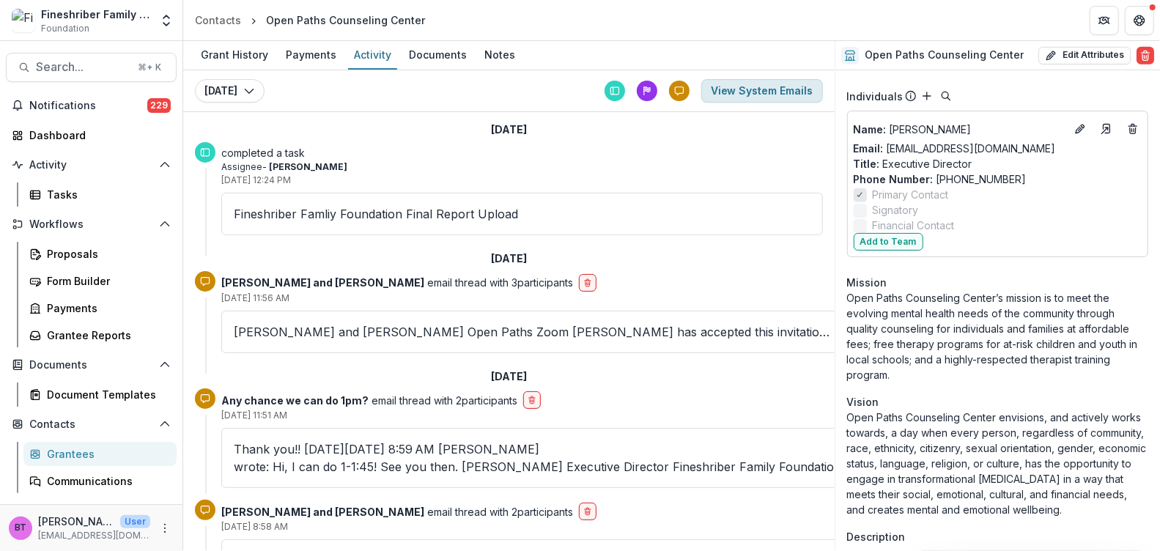
click at [764, 86] on button "View System Emails" at bounding box center [762, 90] width 122 height 23
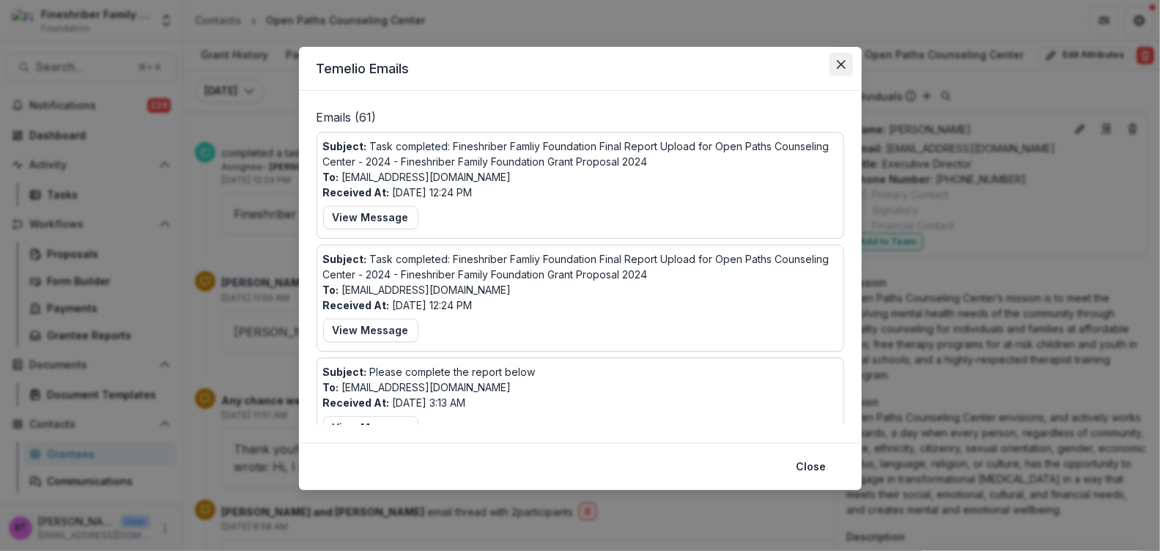
click at [840, 59] on button "Close" at bounding box center [840, 64] width 23 height 23
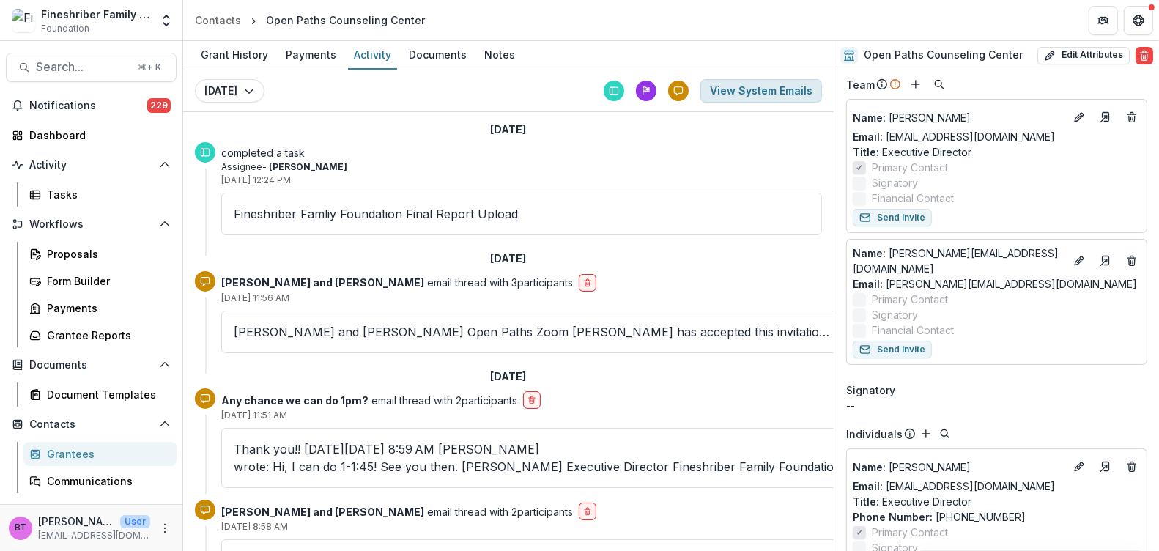
click at [749, 89] on button "View System Emails" at bounding box center [761, 90] width 122 height 23
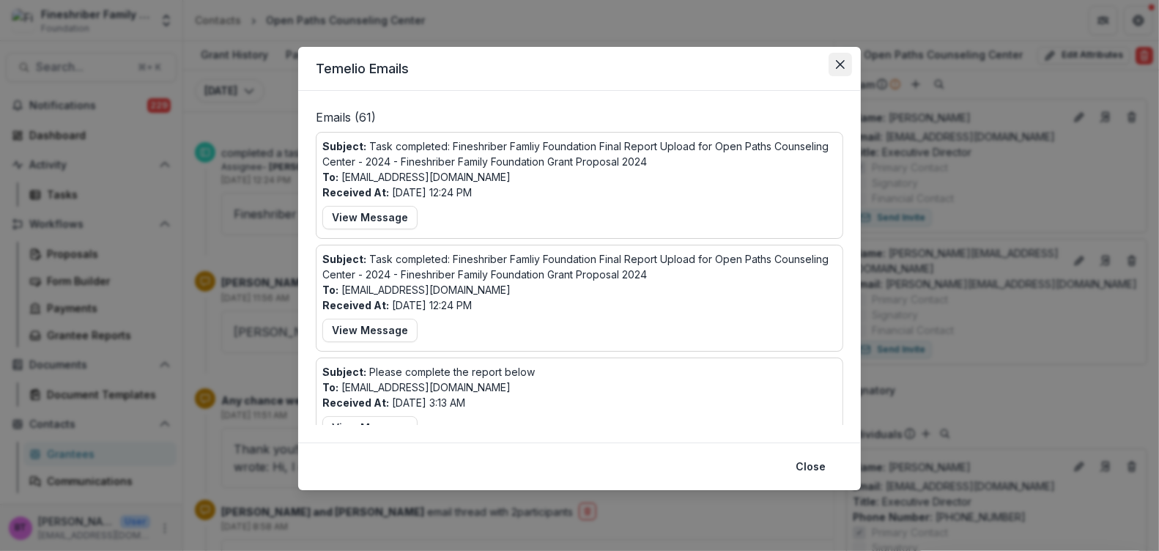
click at [838, 64] on icon "Close" at bounding box center [840, 64] width 9 height 9
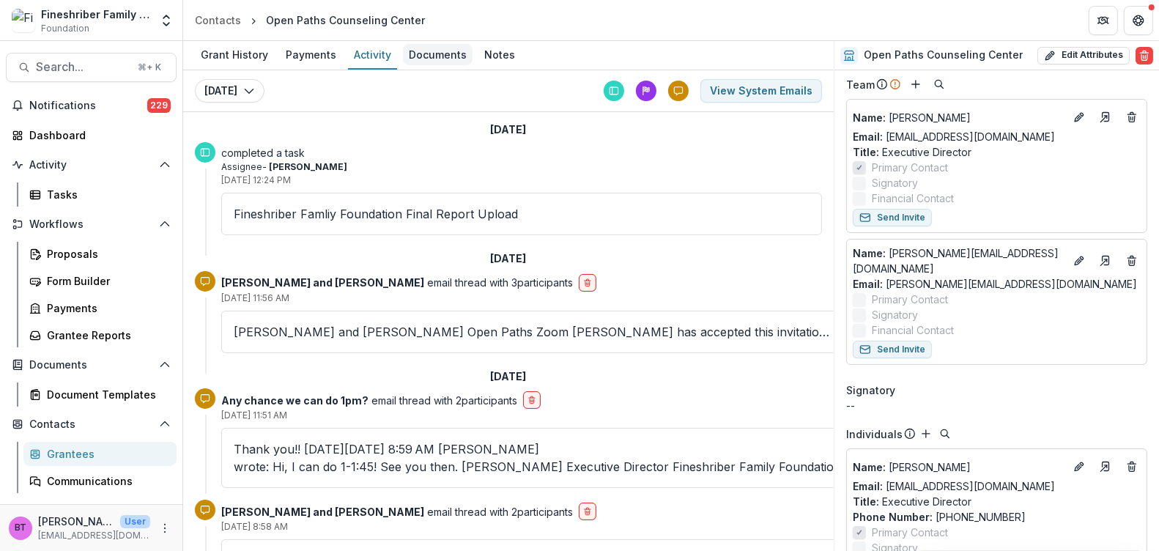
click at [407, 50] on div "Documents" at bounding box center [438, 54] width 70 height 21
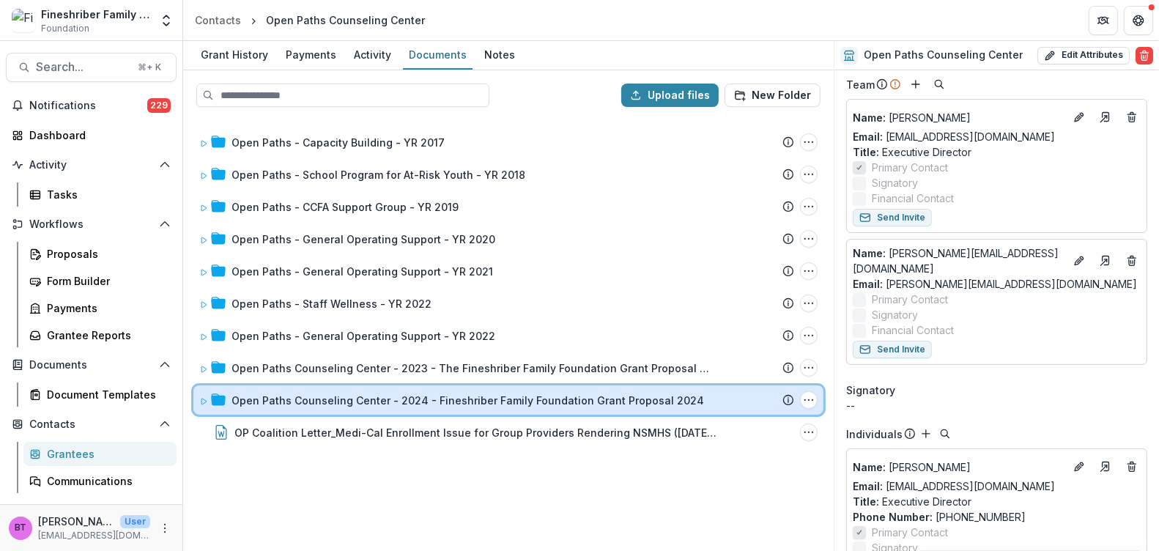
click at [203, 397] on icon at bounding box center [203, 401] width 9 height 9
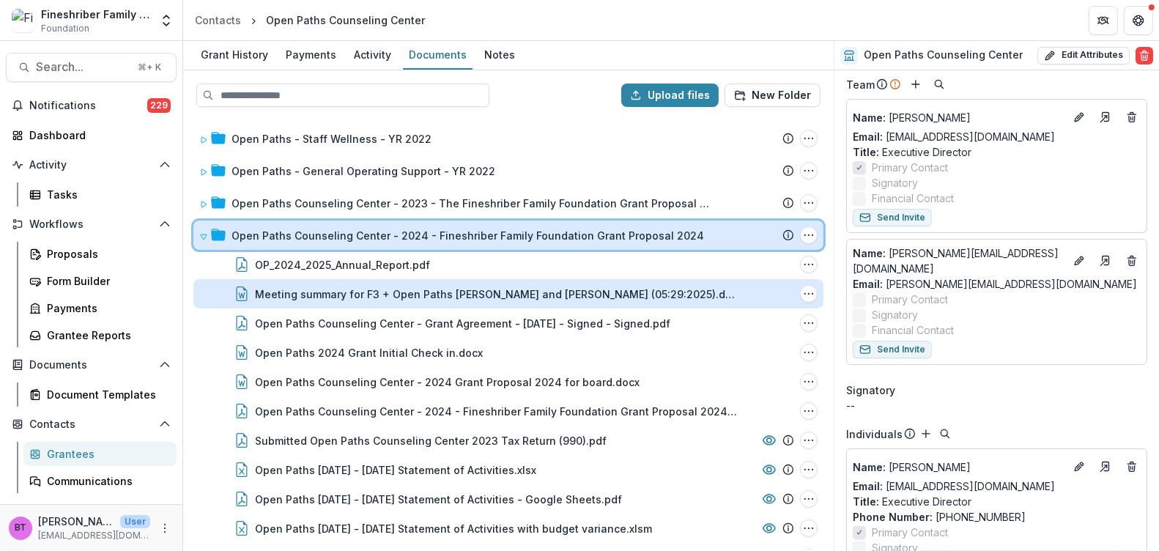
scroll to position [166, 0]
